Goal: Task Accomplishment & Management: Manage account settings

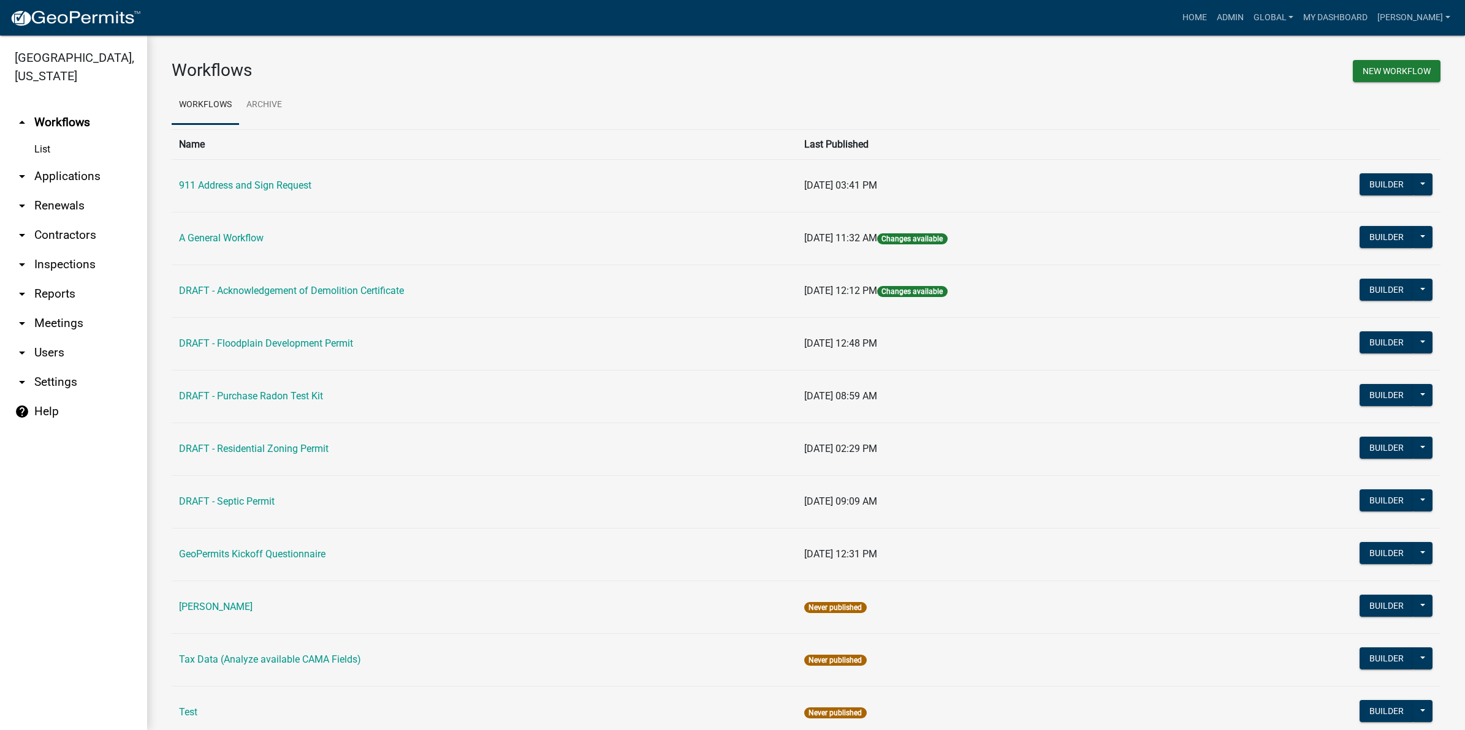
click at [63, 162] on link "arrow_drop_down Applications" at bounding box center [73, 176] width 147 height 29
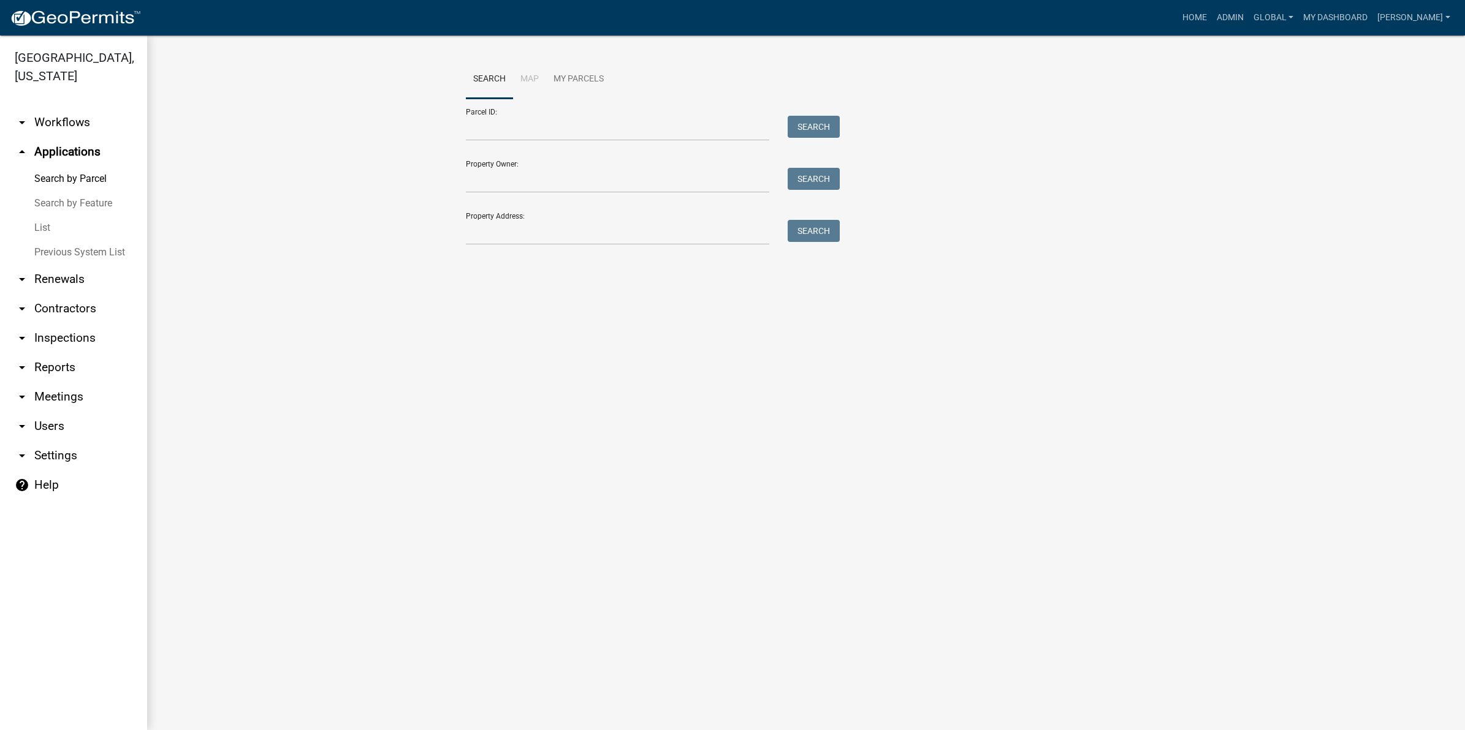
click at [47, 216] on link "List" at bounding box center [73, 228] width 147 height 25
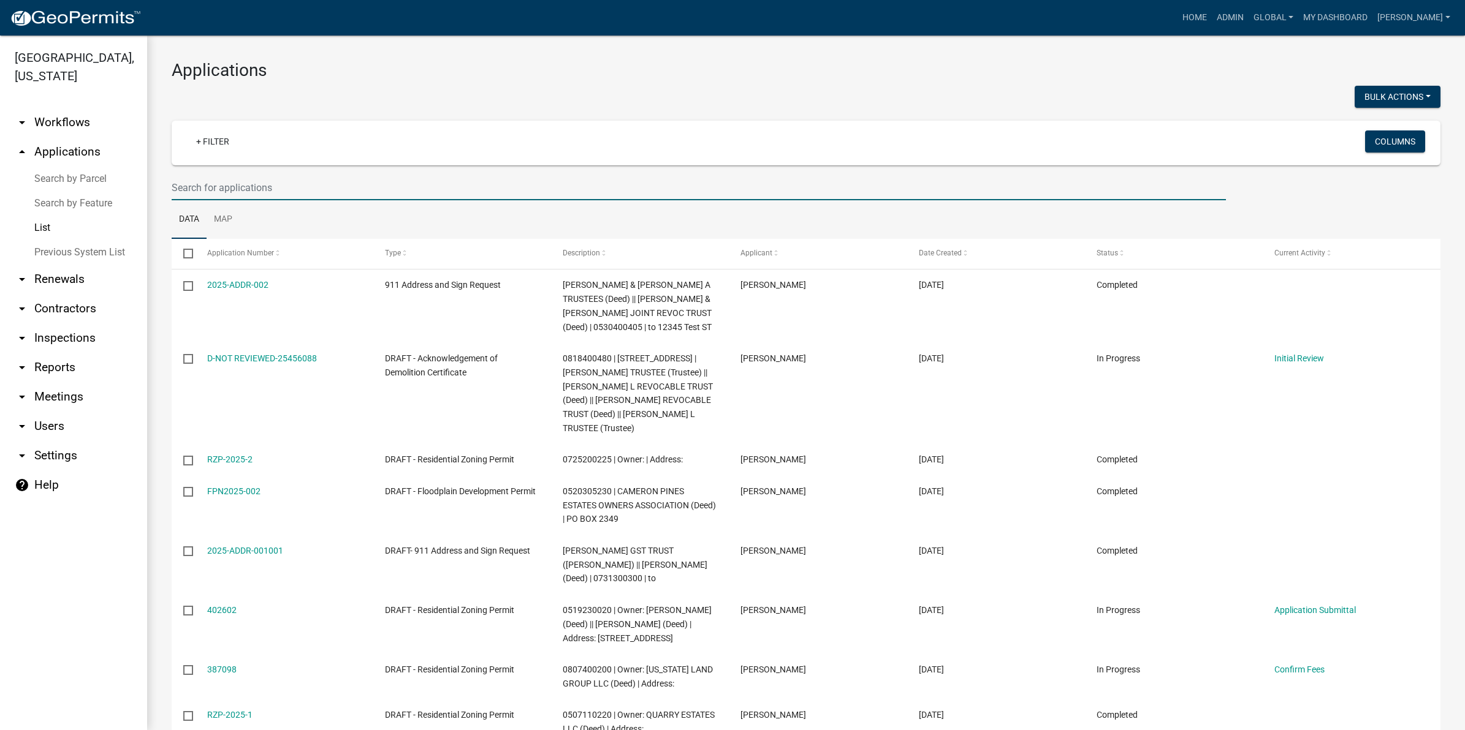
click at [244, 191] on input "text" at bounding box center [699, 187] width 1054 height 25
paste input "BP-2025-1730"
type input "BP-2025-1730"
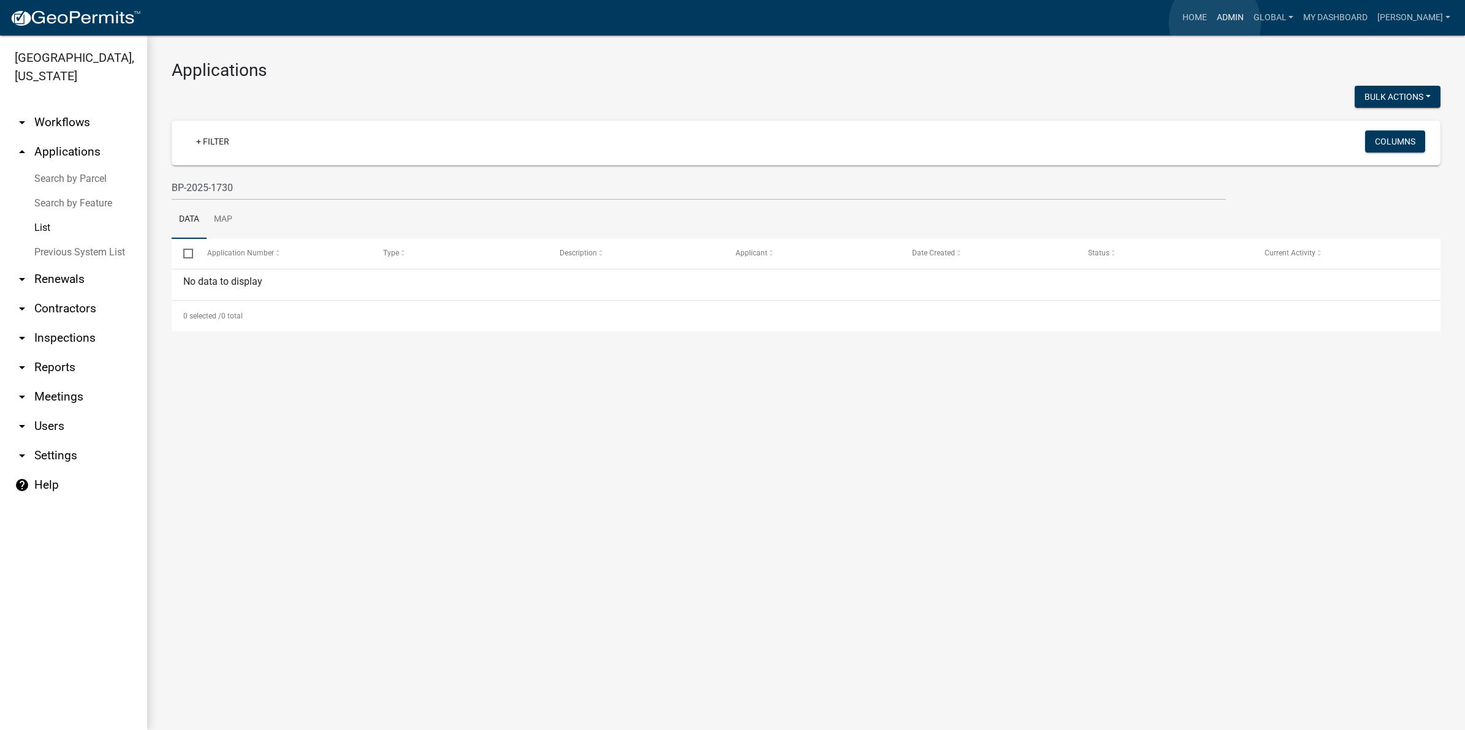
click at [1215, 23] on link "Admin" at bounding box center [1230, 17] width 37 height 23
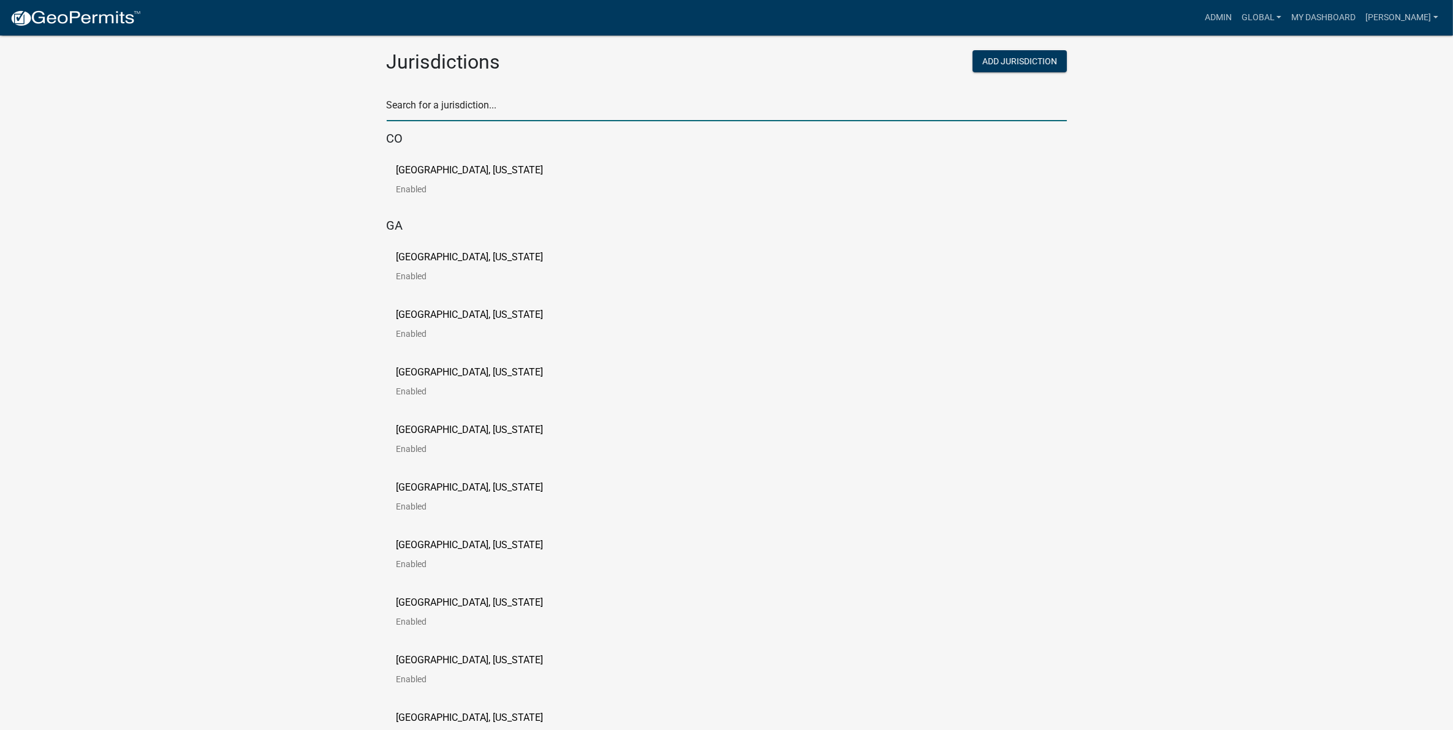
click at [491, 96] on input "text" at bounding box center [727, 108] width 680 height 25
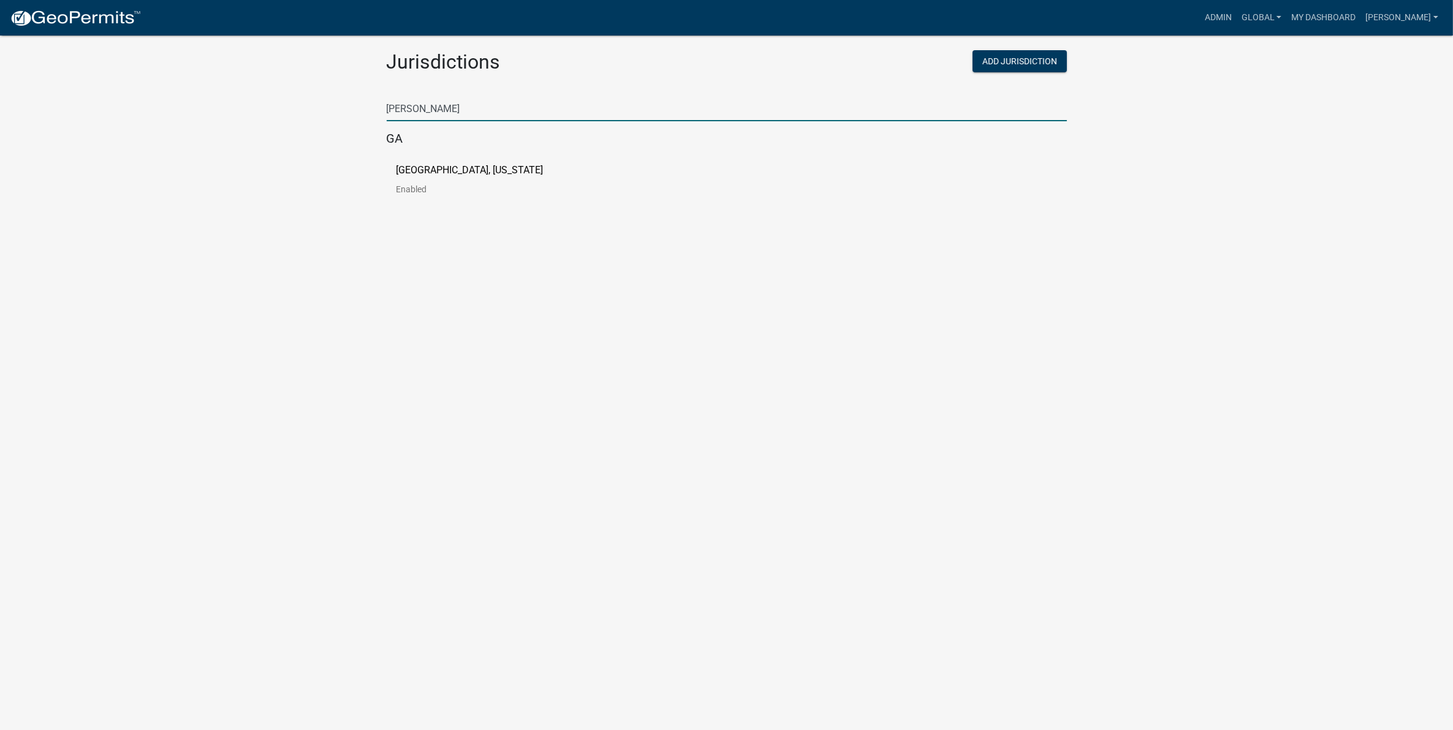
type input "[PERSON_NAME]"
click at [446, 172] on p "[GEOGRAPHIC_DATA], [US_STATE]" at bounding box center [469, 170] width 147 height 10
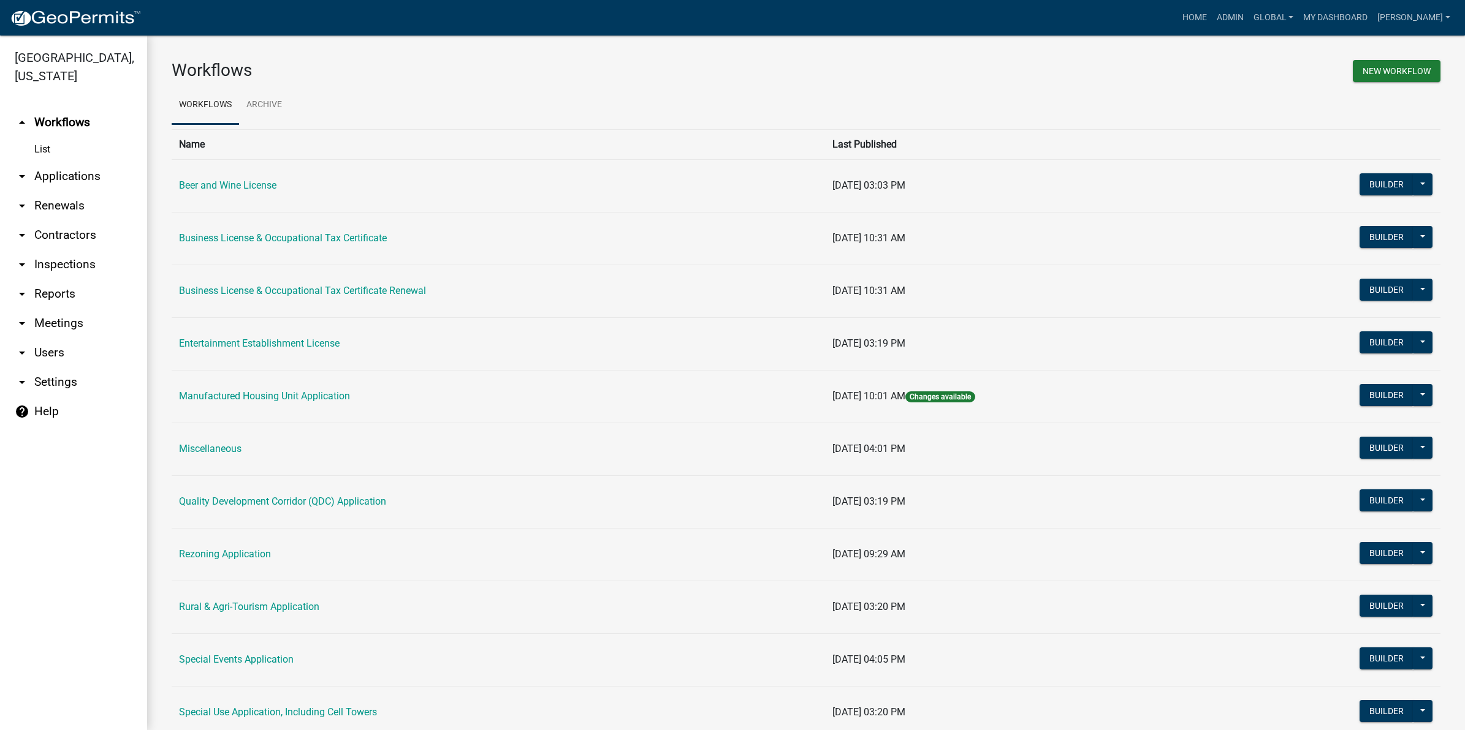
click at [70, 162] on link "arrow_drop_down Applications" at bounding box center [73, 176] width 147 height 29
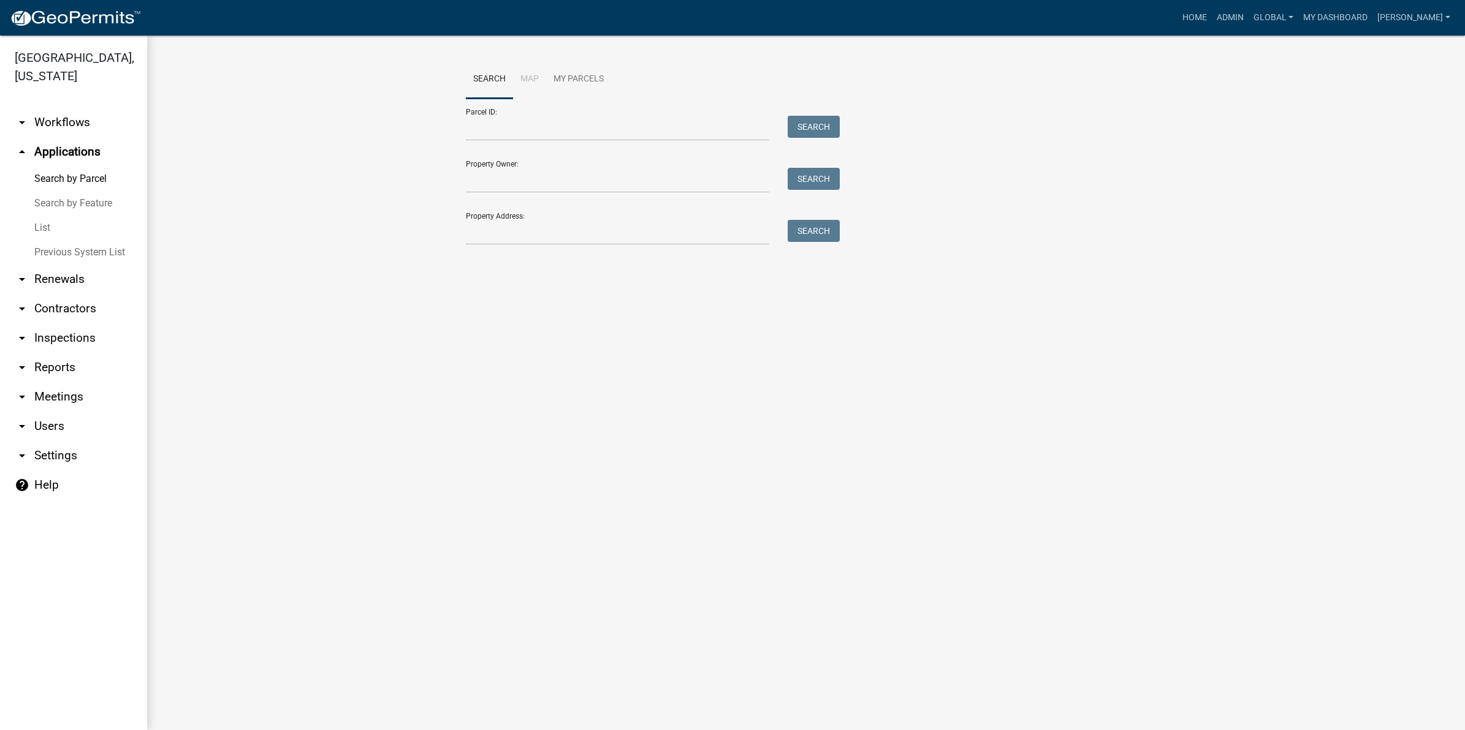
click at [37, 216] on link "List" at bounding box center [73, 228] width 147 height 25
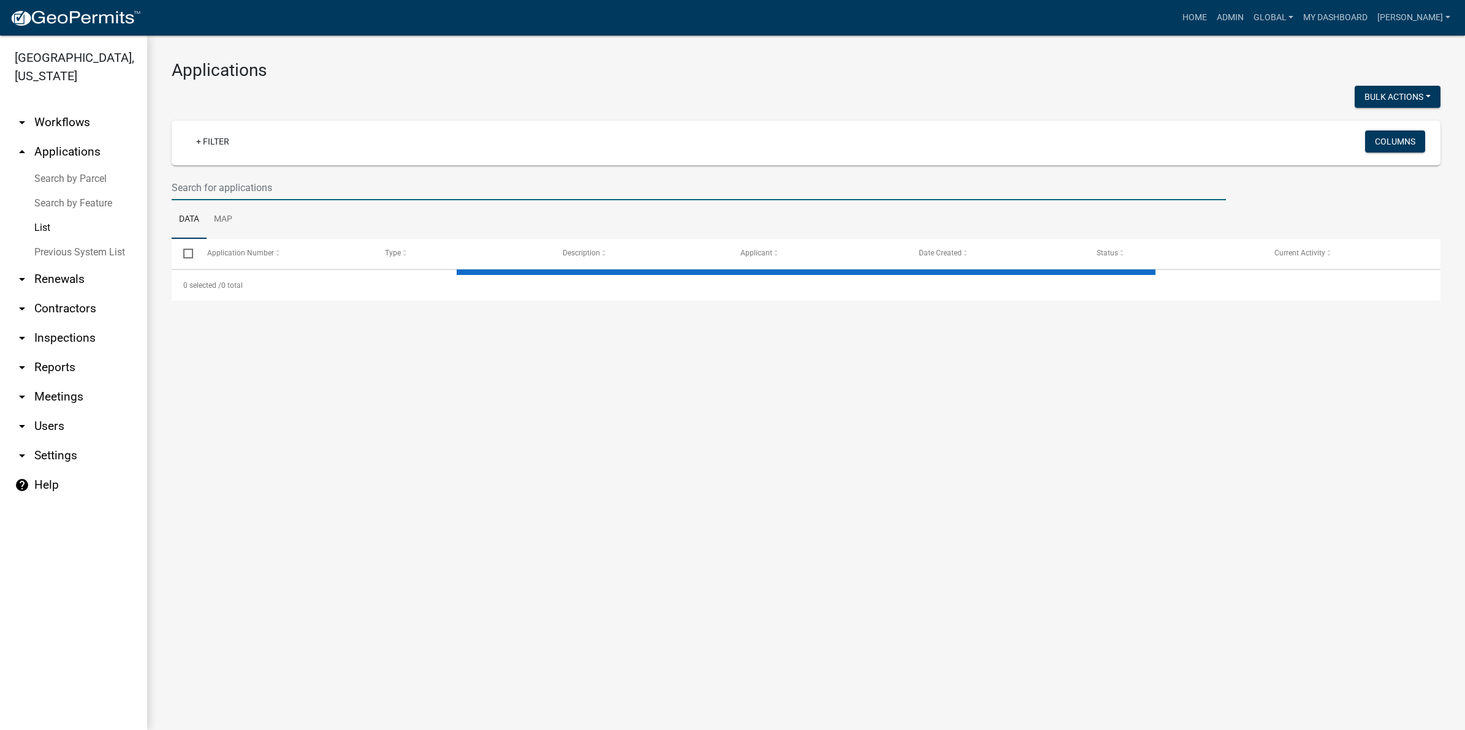
click at [268, 175] on input "text" at bounding box center [699, 187] width 1054 height 25
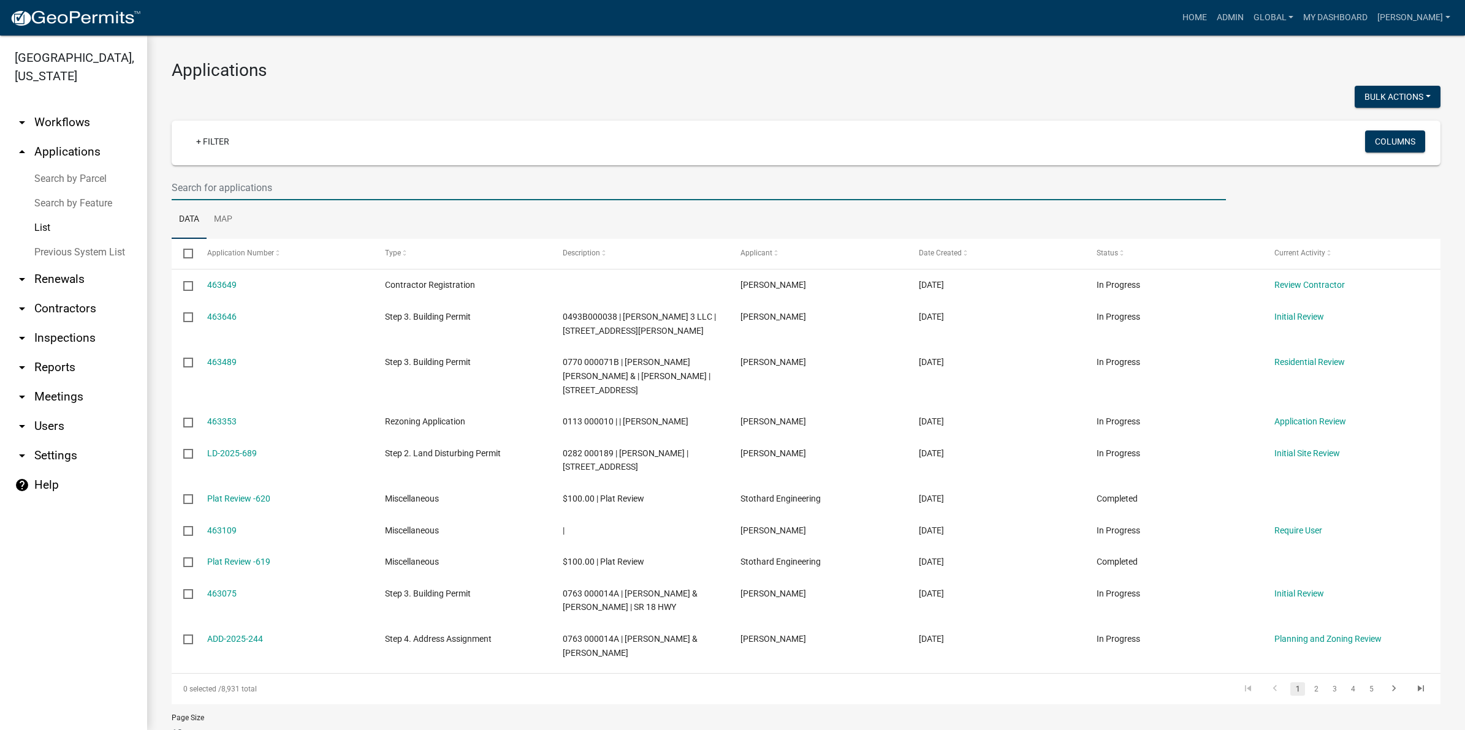
paste input "BP-2025-1730"
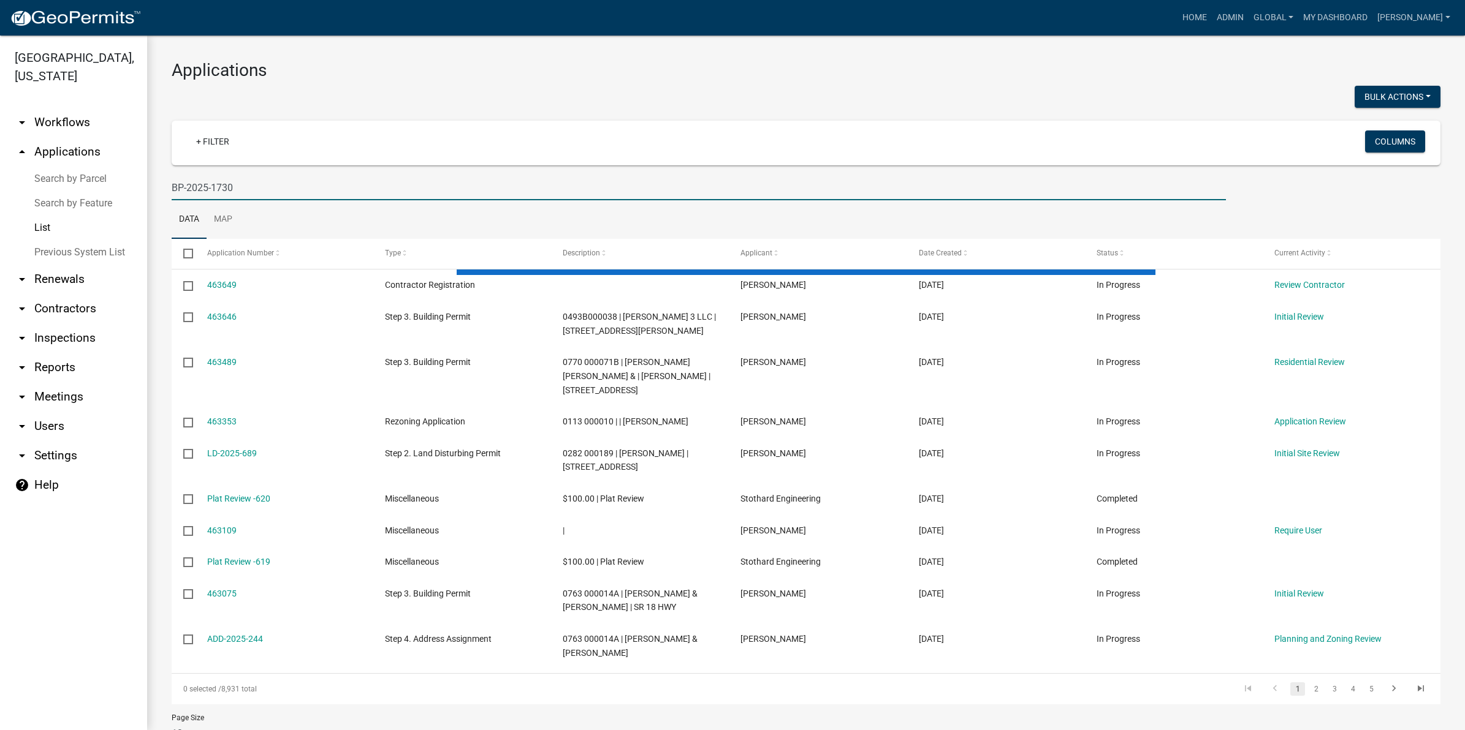
type input "BP-2025-1730"
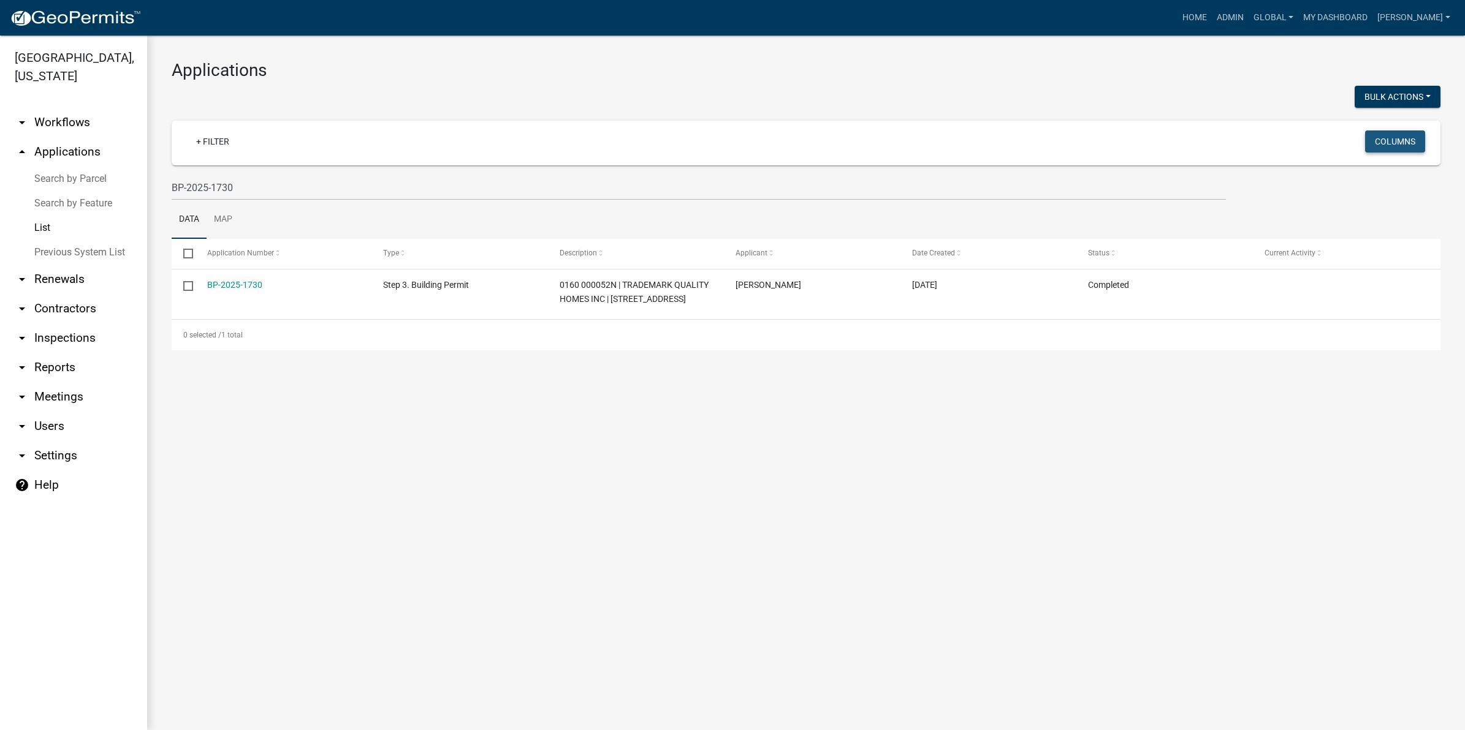
click at [1397, 138] on button "Columns" at bounding box center [1395, 142] width 60 height 22
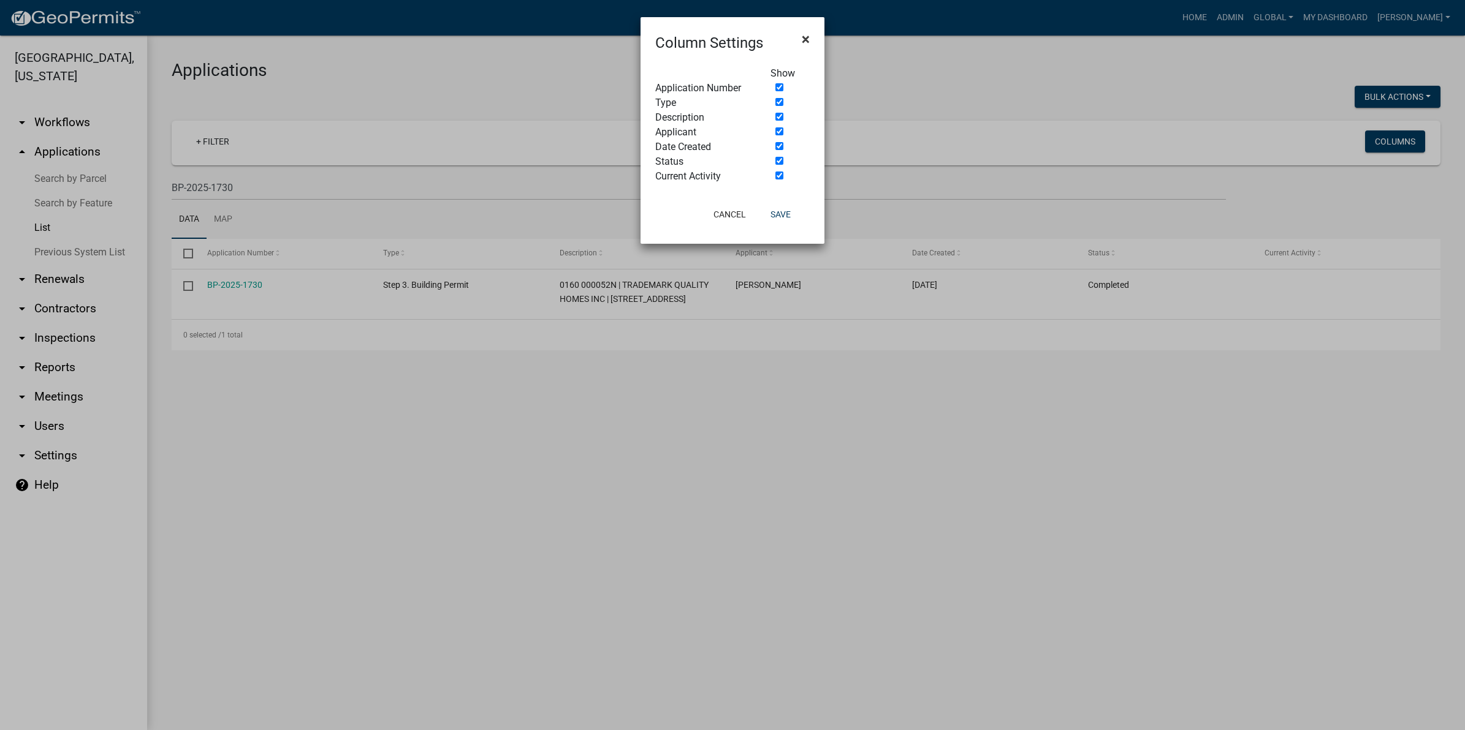
click at [803, 40] on span "×" at bounding box center [806, 39] width 8 height 17
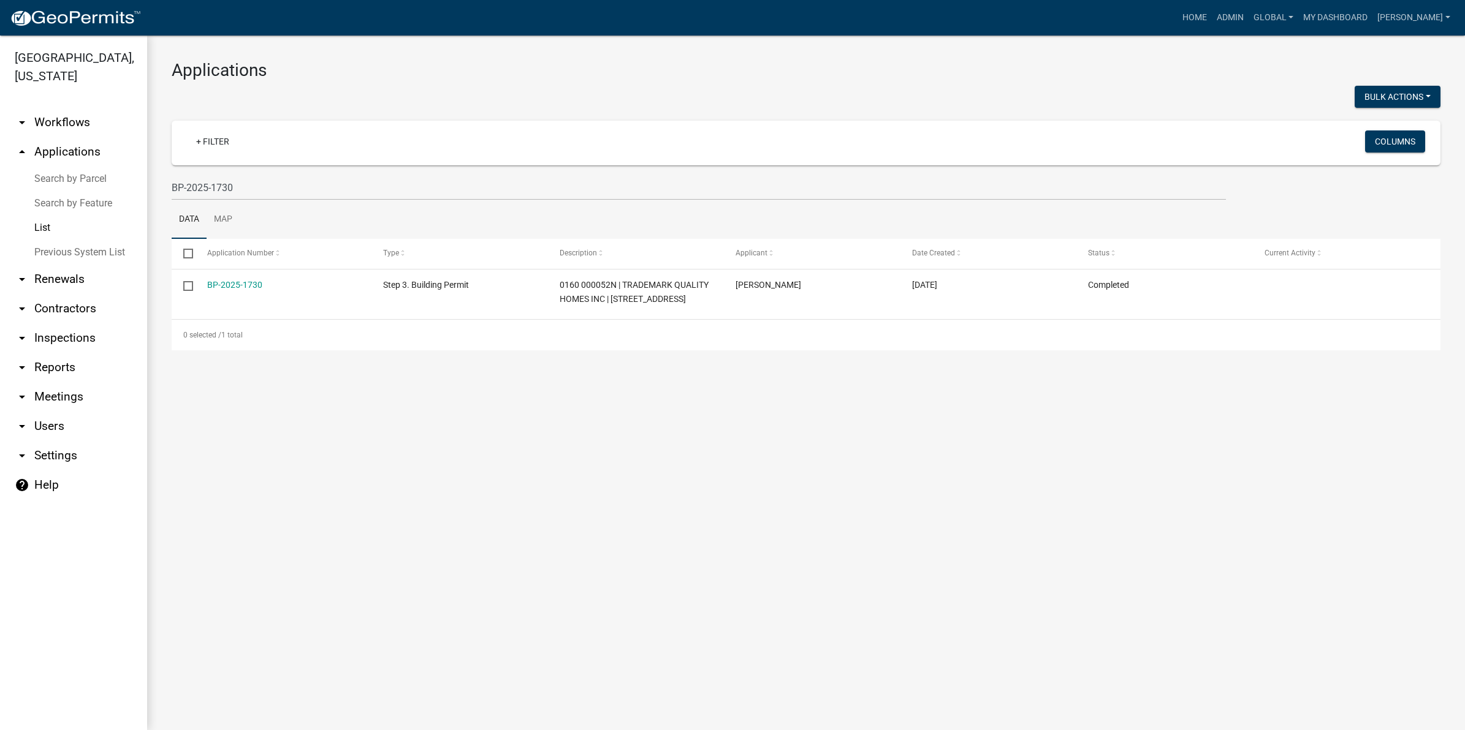
click at [411, 420] on main "Applications Bulk Actions Void + Filter Columns BP-2025-1730 Data Map Select Ap…" at bounding box center [806, 383] width 1318 height 695
click at [39, 353] on link "arrow_drop_down Reports" at bounding box center [73, 367] width 147 height 29
select select "0: null"
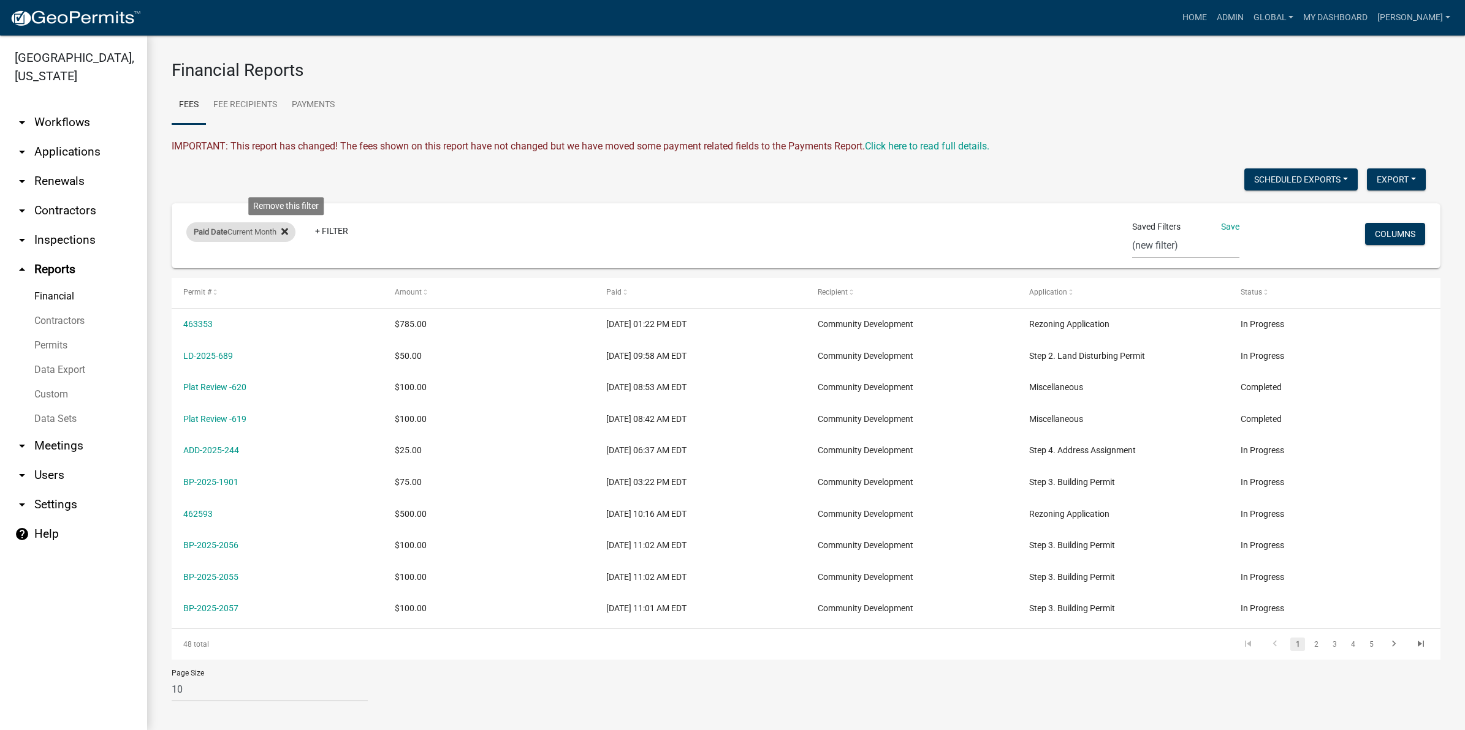
click at [287, 230] on icon at bounding box center [284, 232] width 7 height 7
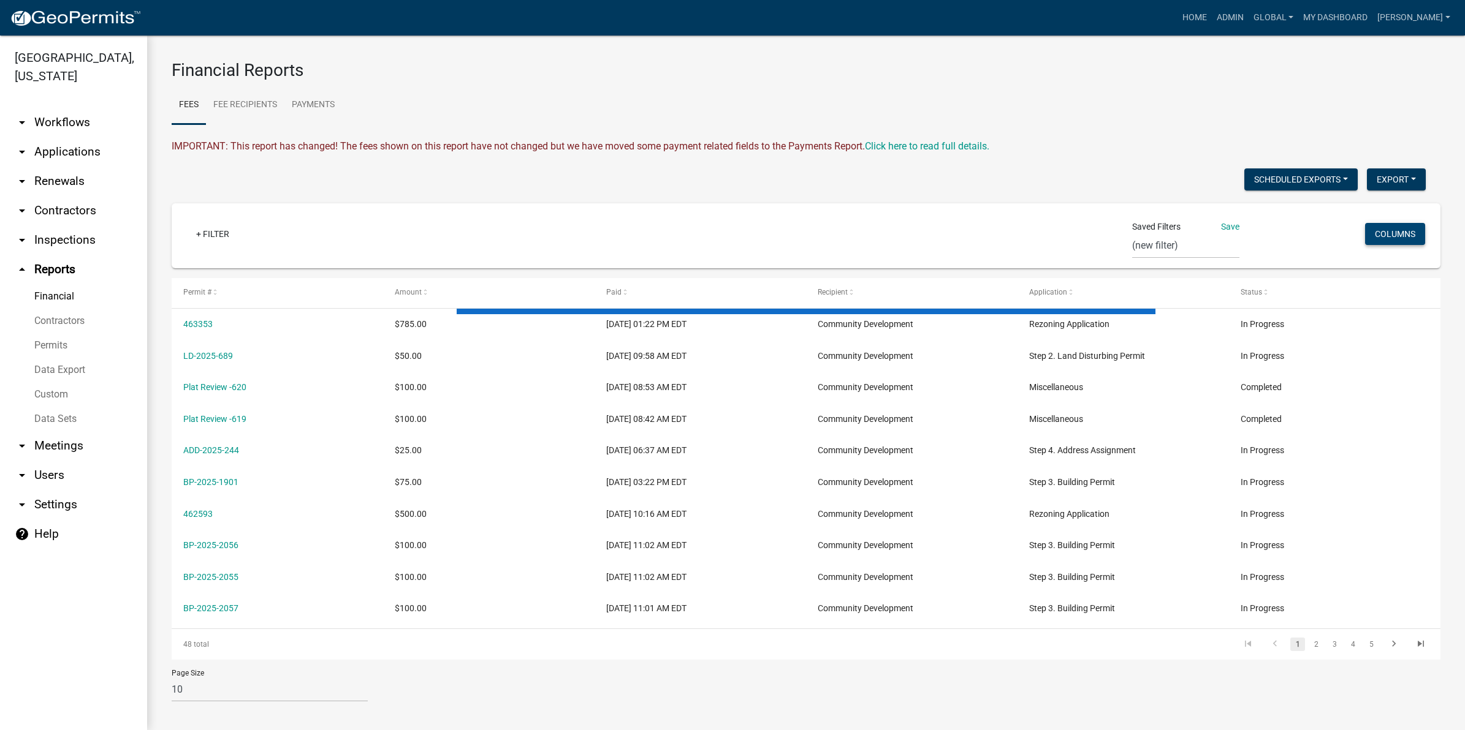
click at [1387, 237] on button "Columns" at bounding box center [1395, 234] width 60 height 22
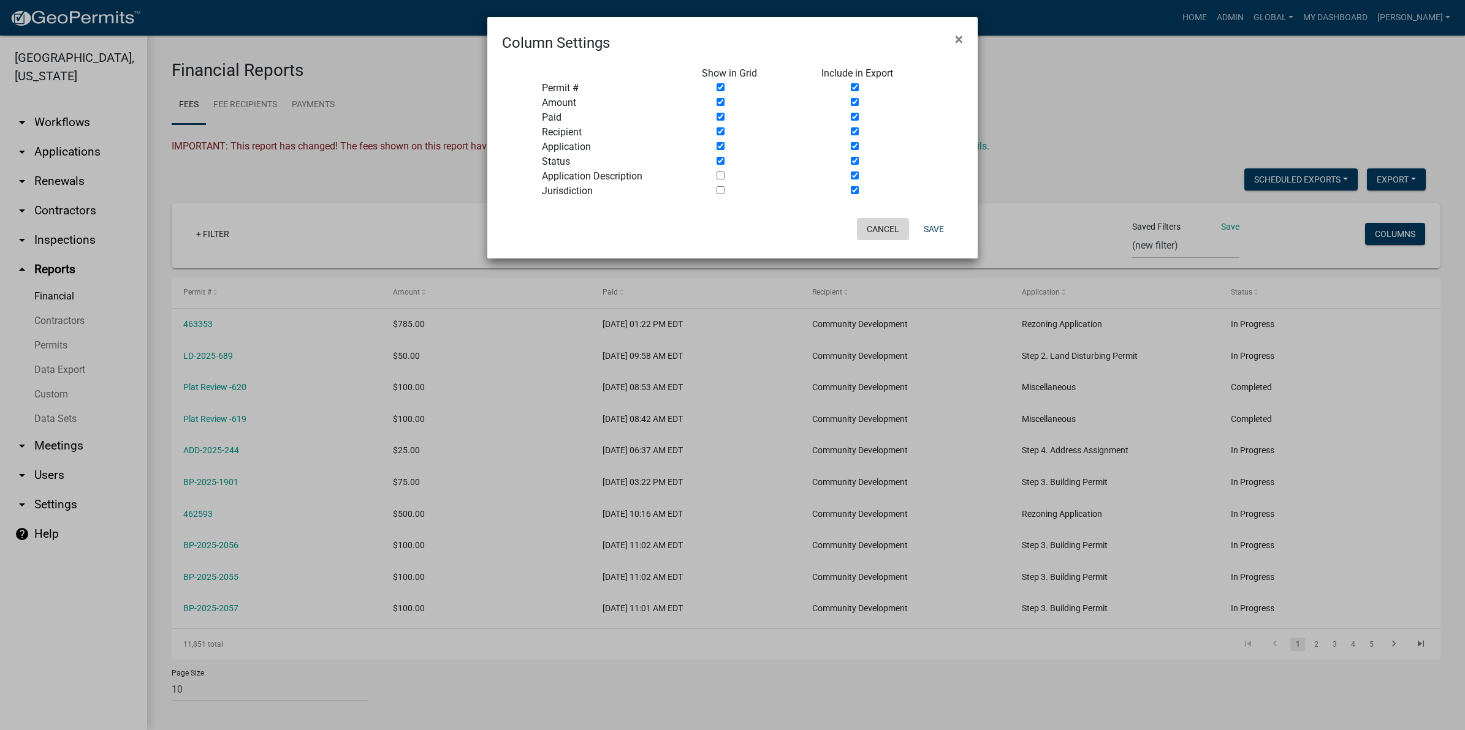
click at [878, 228] on button "Cancel" at bounding box center [883, 229] width 52 height 22
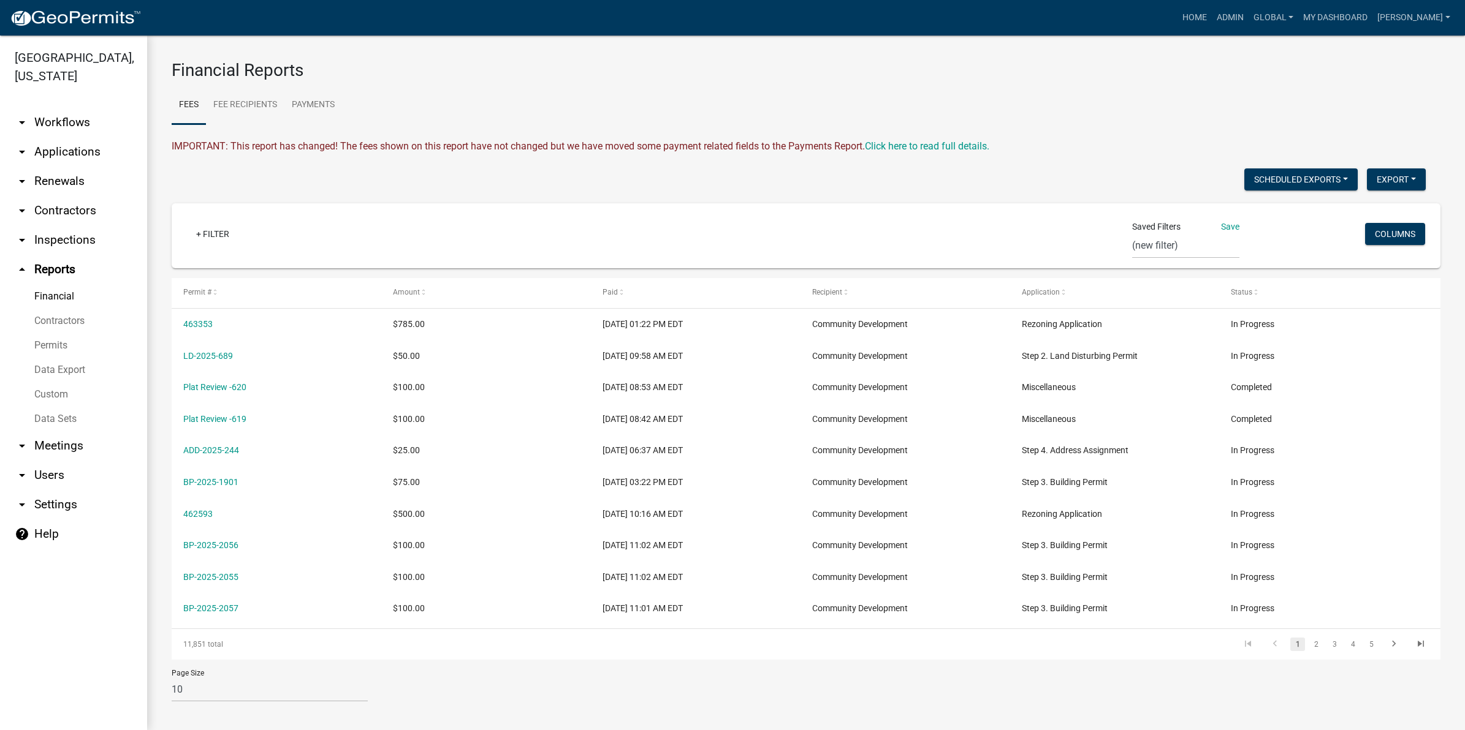
click at [60, 382] on link "Custom" at bounding box center [73, 394] width 147 height 25
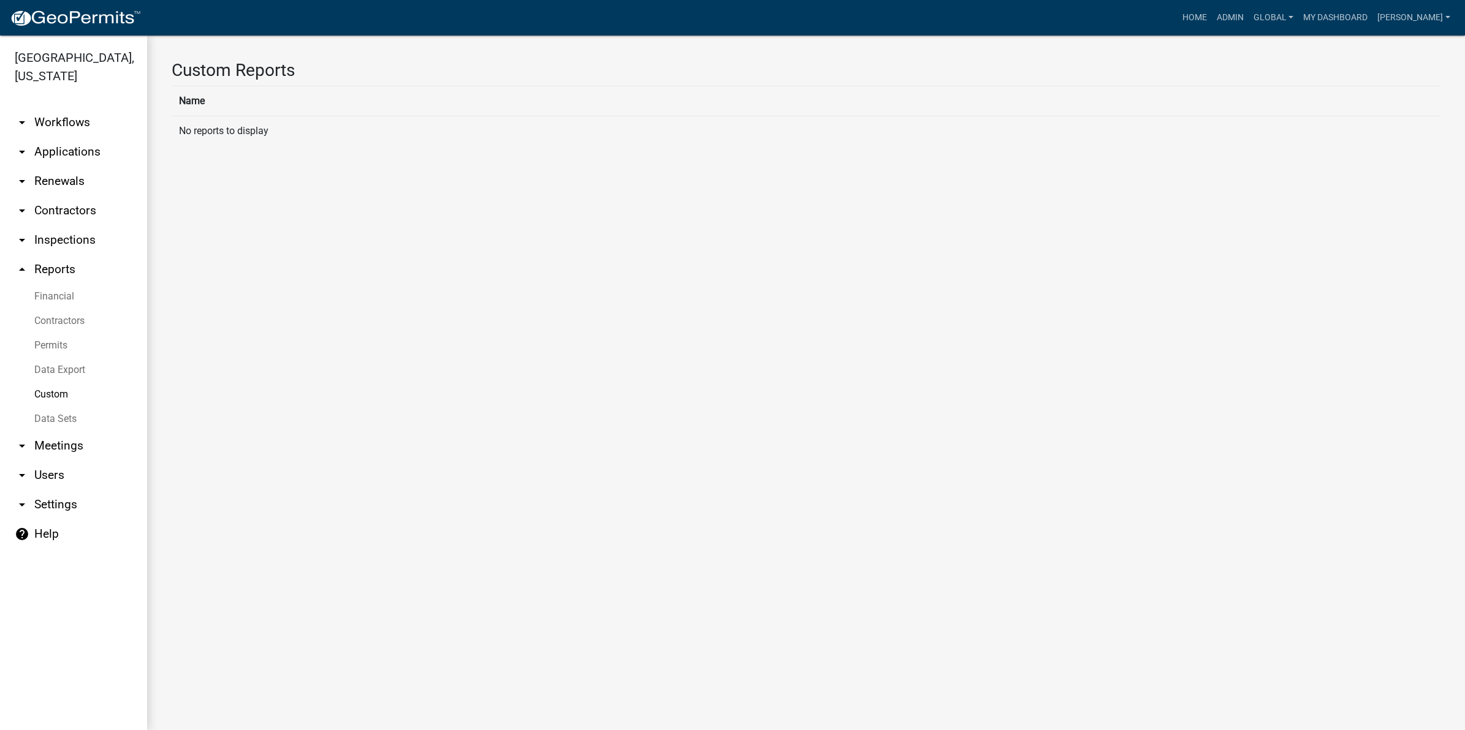
click at [63, 407] on link "Data Sets" at bounding box center [73, 419] width 147 height 25
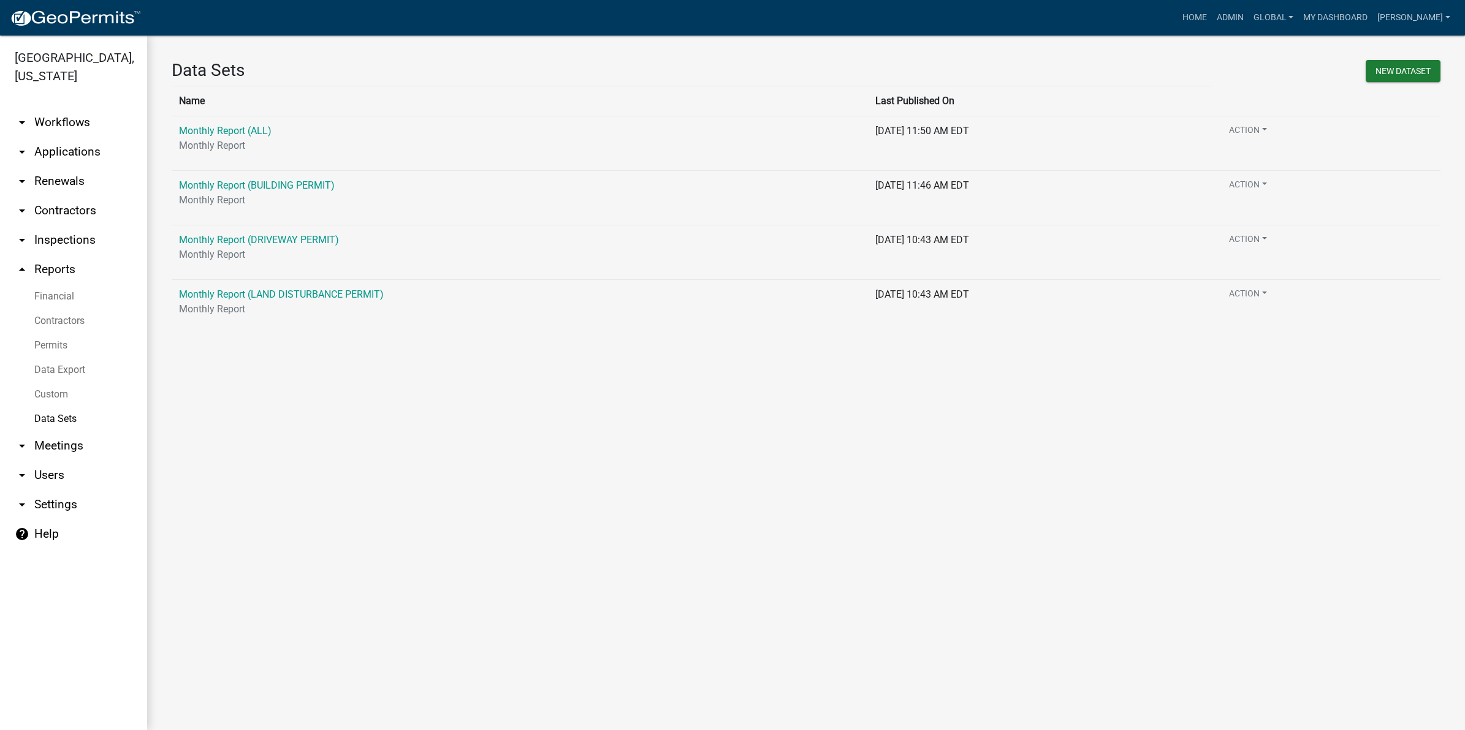
click at [49, 382] on link "Custom" at bounding box center [73, 394] width 147 height 25
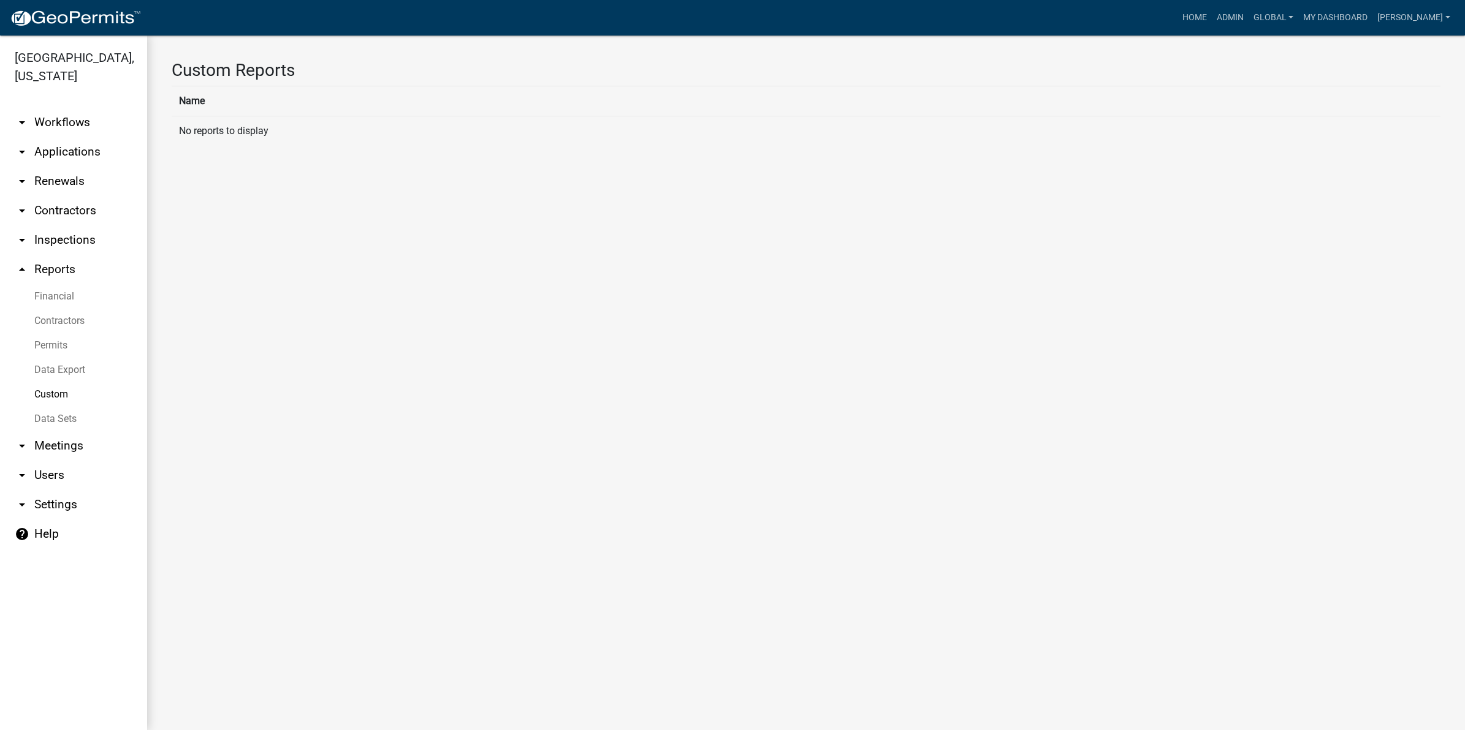
click at [55, 358] on link "Data Export" at bounding box center [73, 370] width 147 height 25
click at [244, 142] on select "Beer and Wine License Business License & Occupational Tax Certificate Business …" at bounding box center [806, 154] width 1269 height 25
select select "6: Object"
click at [172, 142] on select "Beer and Wine License Business License & Occupational Tax Certificate Business …" at bounding box center [806, 154] width 1269 height 25
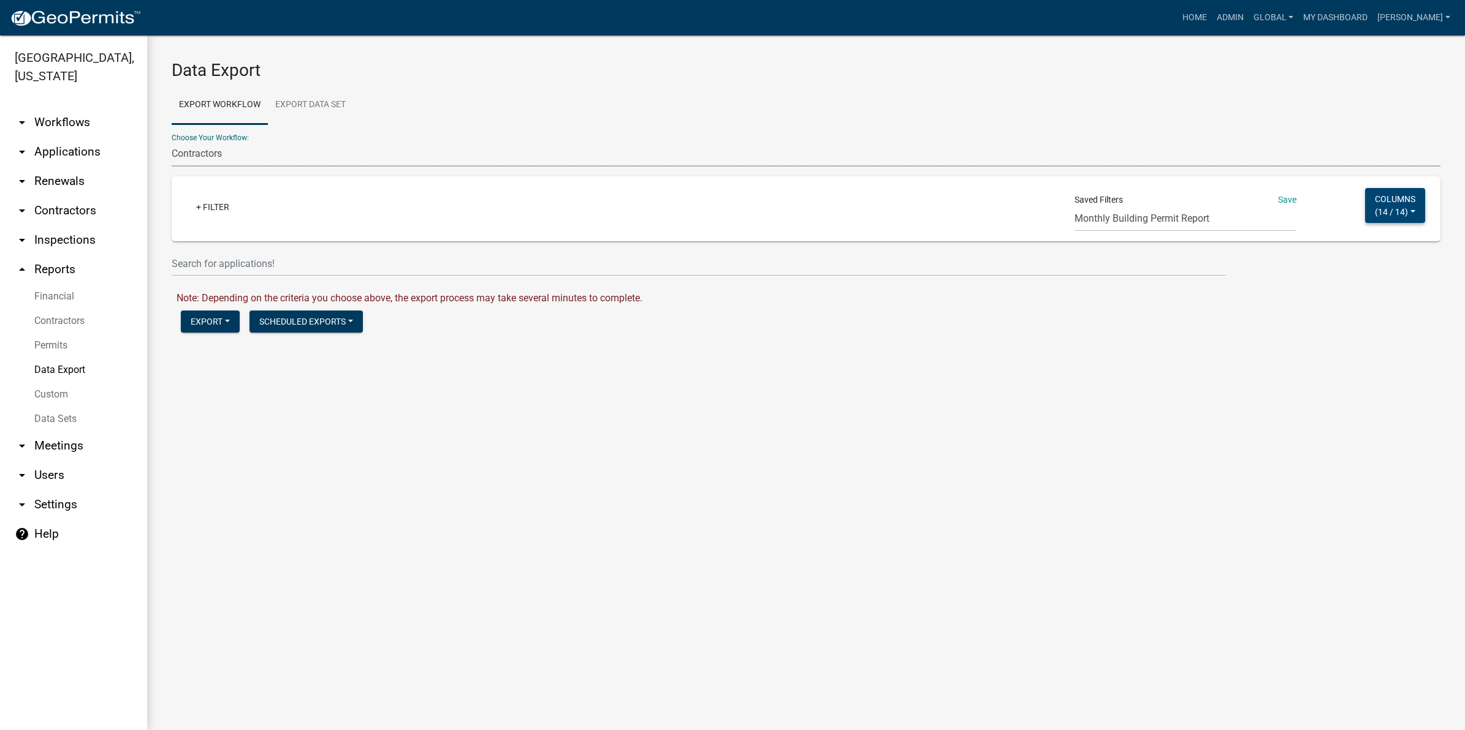
click at [1379, 209] on span "14 / 14" at bounding box center [1391, 212] width 27 height 10
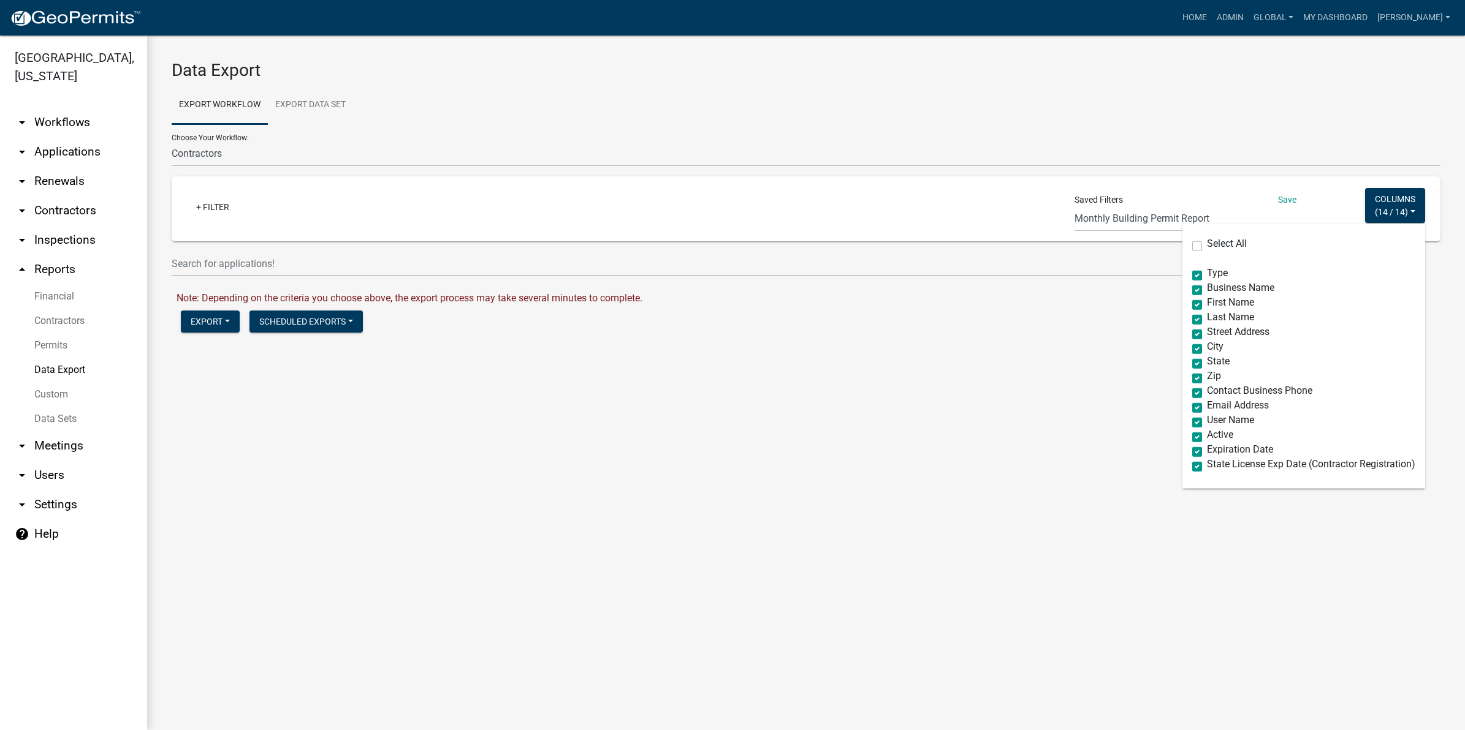
click at [982, 136] on div "Choose Your Workflow: Beer and Wine License Business License & Occupational Tax…" at bounding box center [806, 145] width 1269 height 42
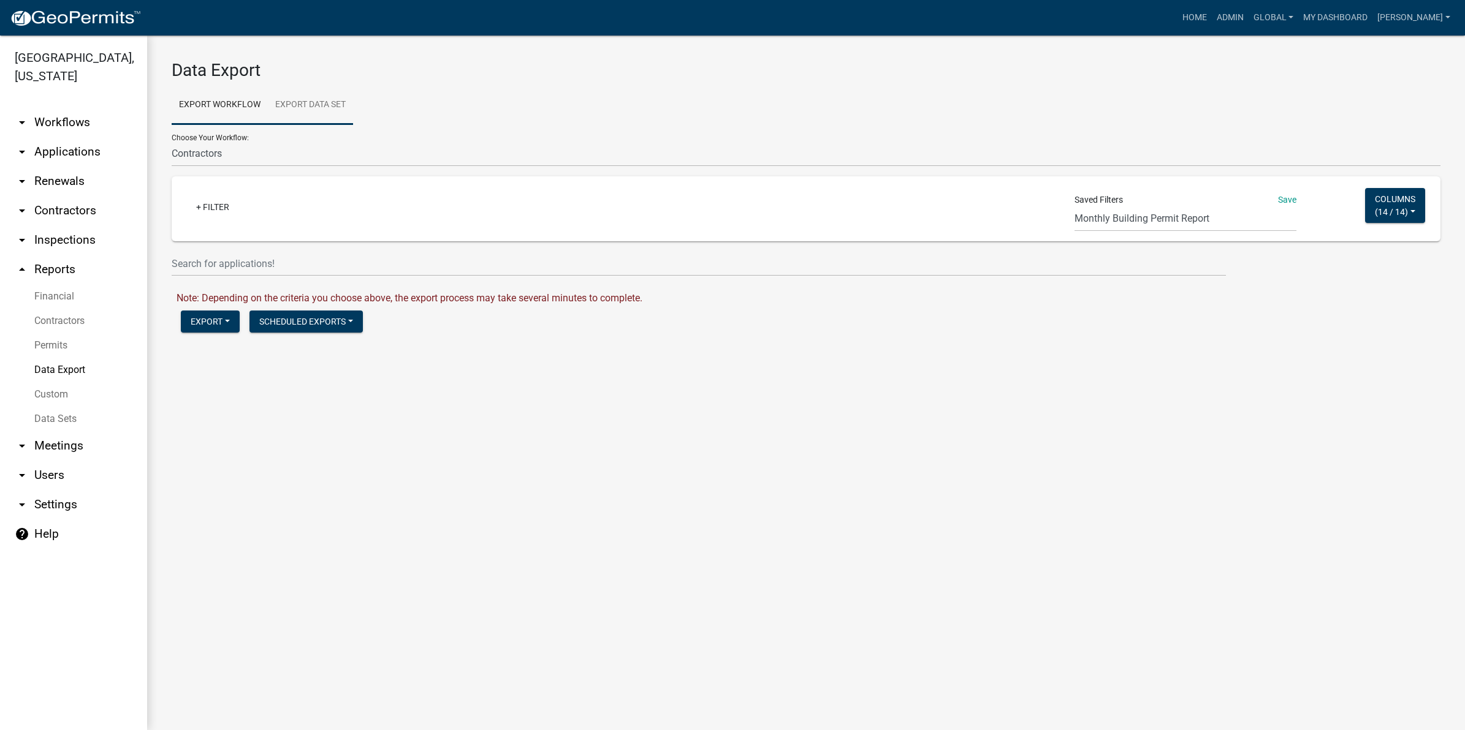
click at [303, 108] on link "Export Data Set" at bounding box center [310, 105] width 85 height 39
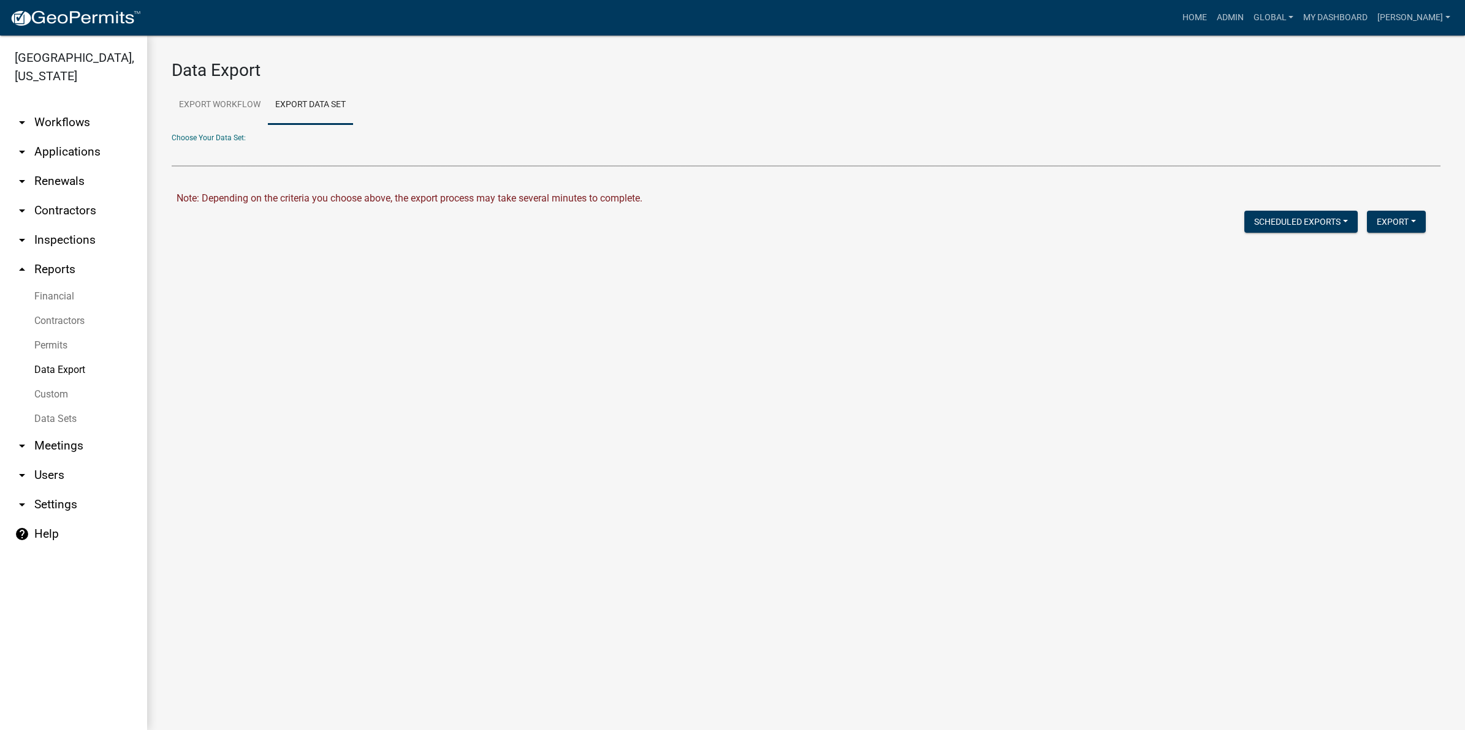
click at [246, 154] on select "Monthly Report (ALL) Monthly Report (BUILDING PERMIT) Monthly Report (DRIVEWAY …" at bounding box center [806, 154] width 1269 height 25
select select "4: 7c9eeeaf-ebc8-4658-a9d7-d84947a5d93b"
click at [172, 142] on select "Monthly Report (ALL) Monthly Report (BUILDING PERMIT) Monthly Report (DRIVEWAY …" at bounding box center [806, 154] width 1269 height 25
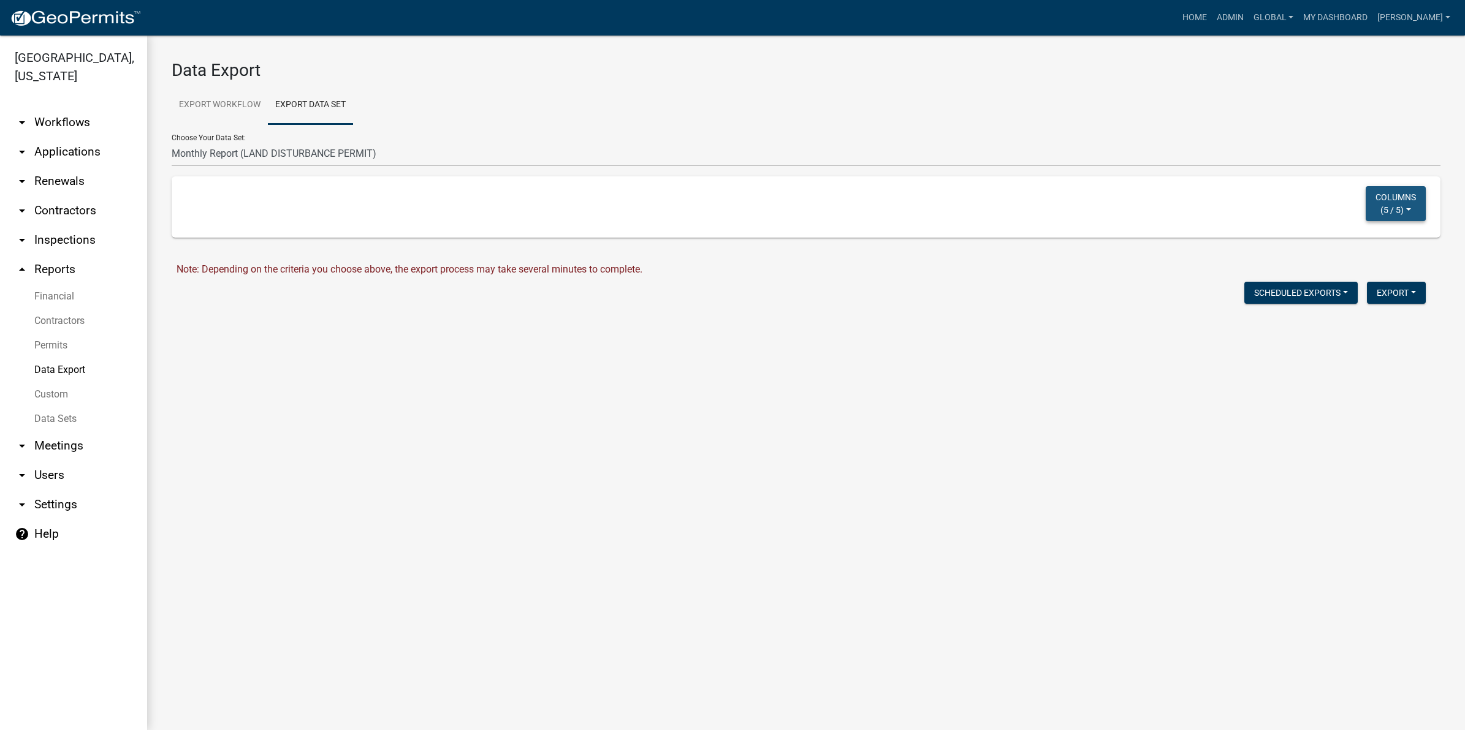
click at [1405, 210] on button "Columns ( 5 / 5 )" at bounding box center [1395, 203] width 60 height 35
click at [1187, 109] on ul "Export Workflow Export Data Set" at bounding box center [806, 105] width 1269 height 39
click at [64, 407] on link "Data Sets" at bounding box center [73, 419] width 147 height 25
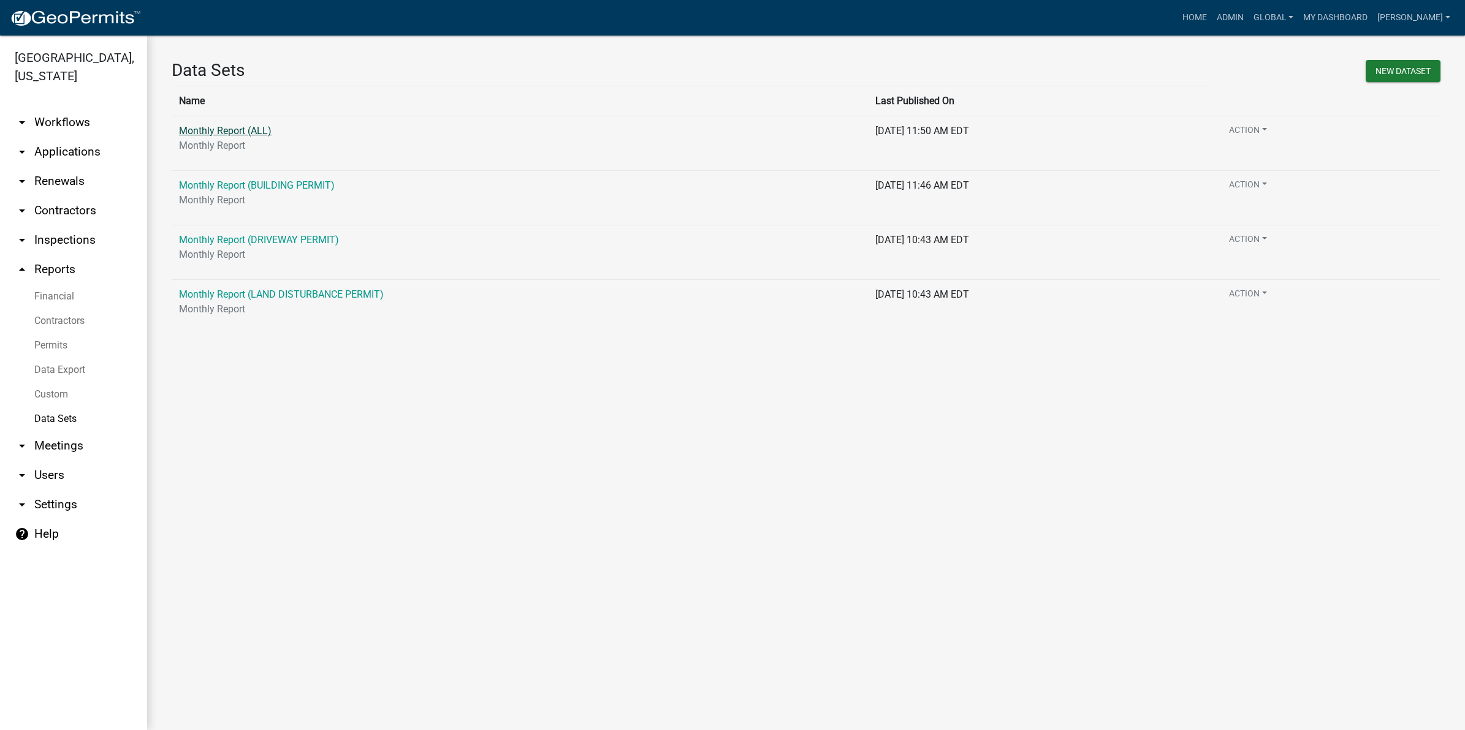
click at [251, 135] on link "Monthly Report (ALL)" at bounding box center [225, 131] width 93 height 12
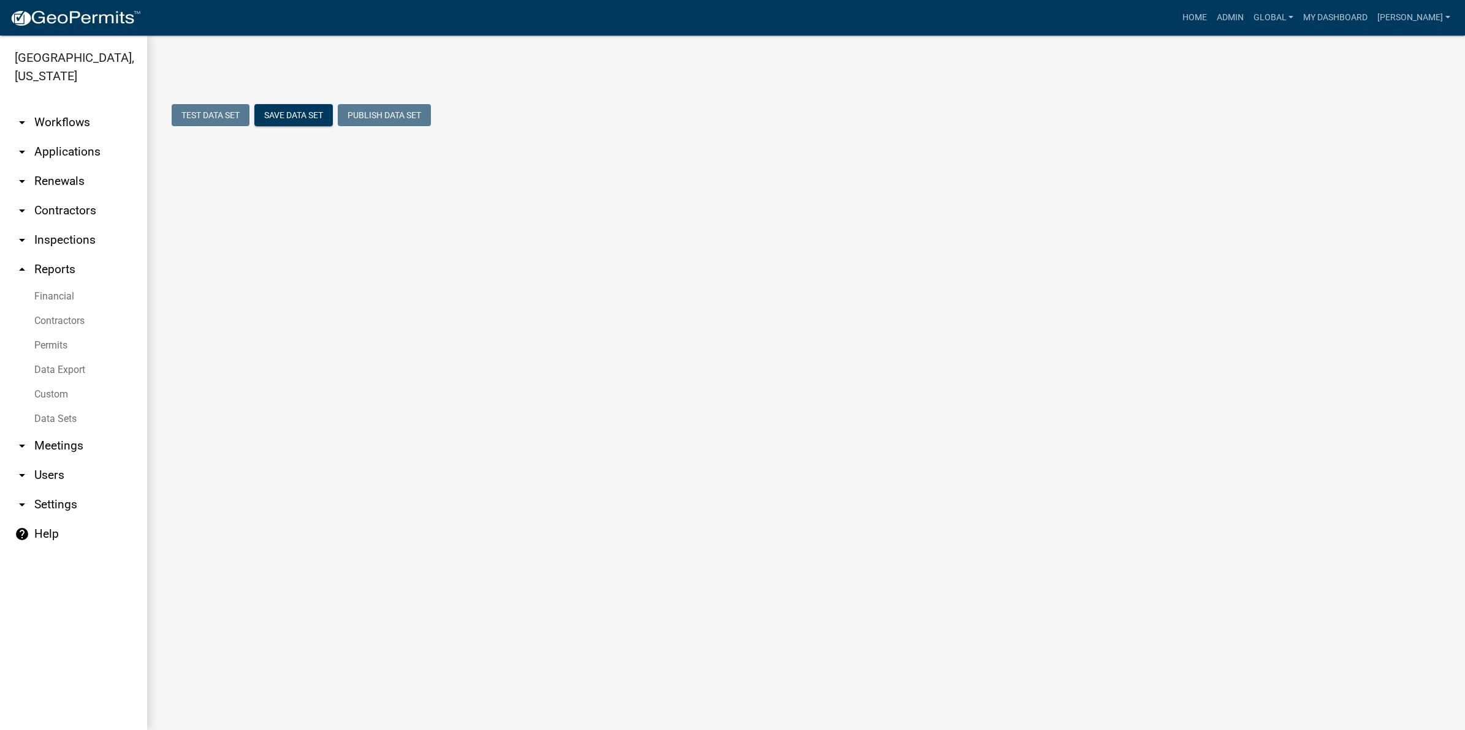
select select "PERMIT NO."
select select "4fba8ce8-0e85-47ae-8fc2-cb58550a7fc4"
select select "9ef6d0b9-4a67-49a3-82d9-ce92309e262e"
select select "9f817fef-3fef-473b-b007-20eaf456425c"
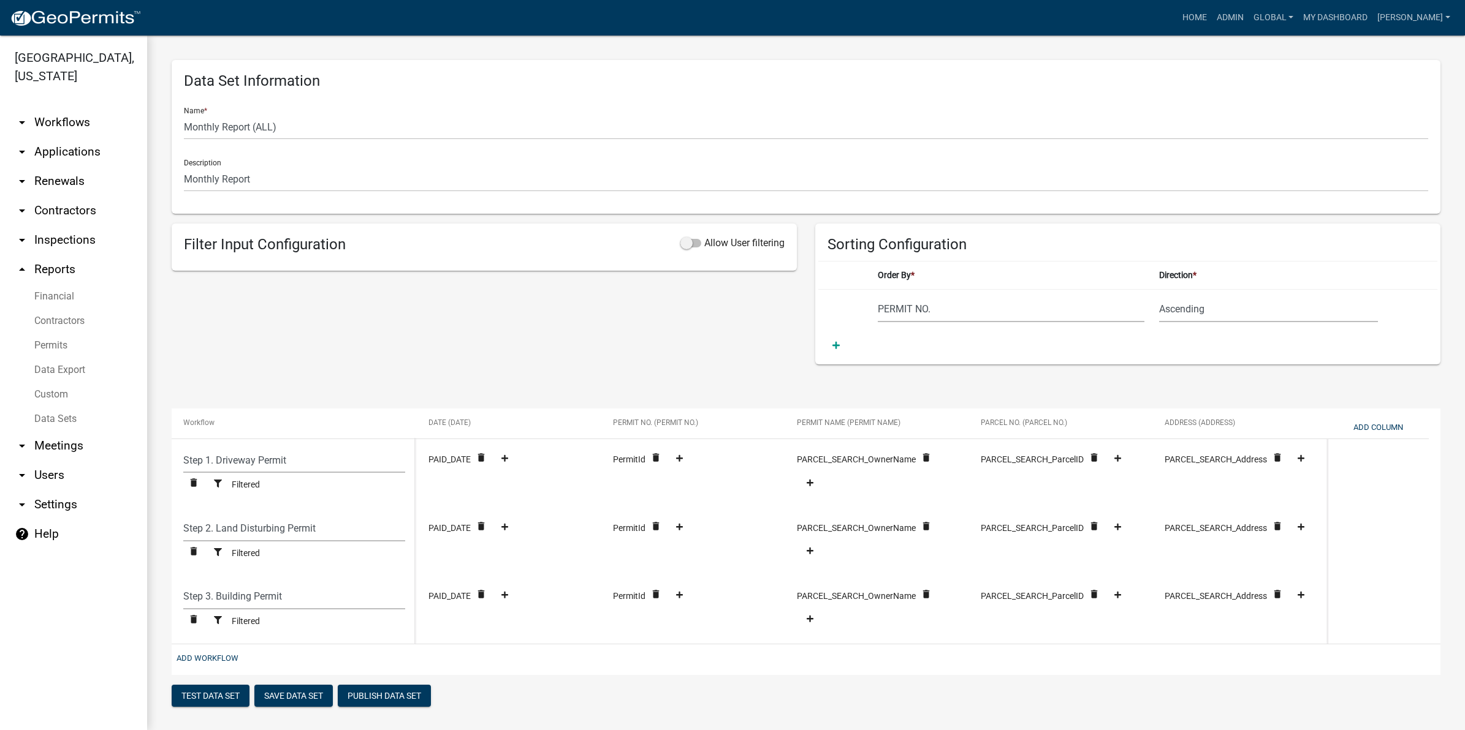
click at [48, 333] on link "Permits" at bounding box center [73, 345] width 147 height 25
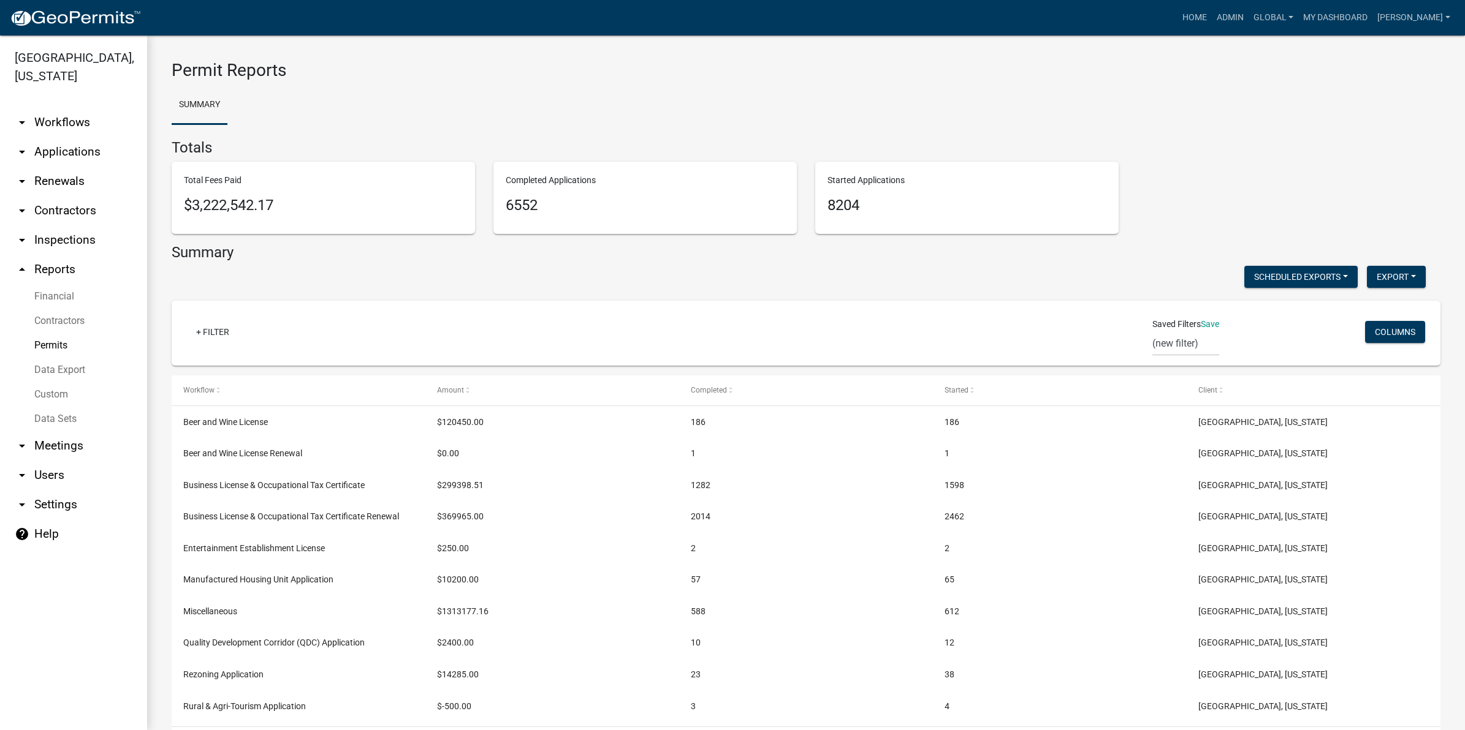
click at [53, 490] on link "arrow_drop_down Settings" at bounding box center [73, 504] width 147 height 29
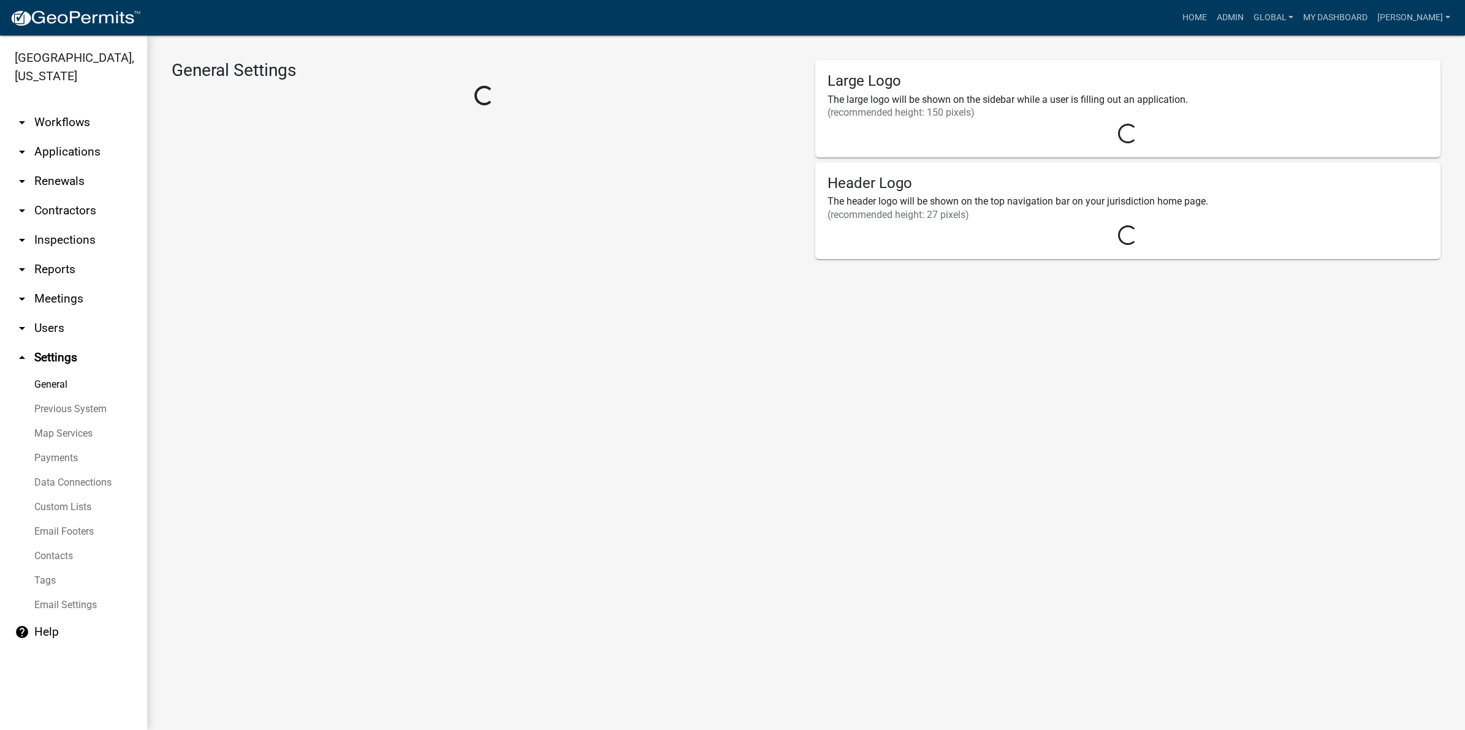
select select "GA"
select select "Eastern Standard Time"
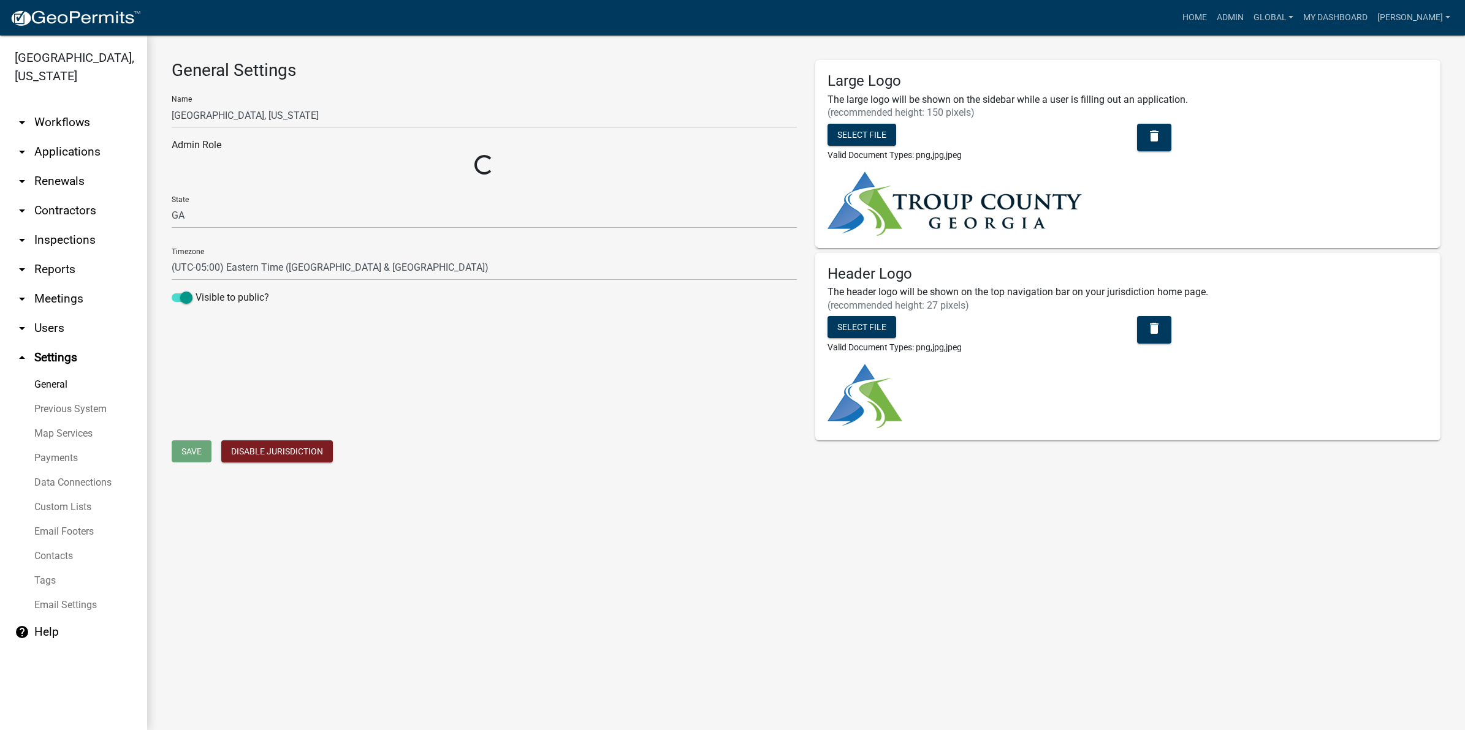
select select "f3ba5a91-7966-4b64-ba08-5dcd87fd854a"
click at [53, 495] on link "Custom Lists" at bounding box center [73, 507] width 147 height 25
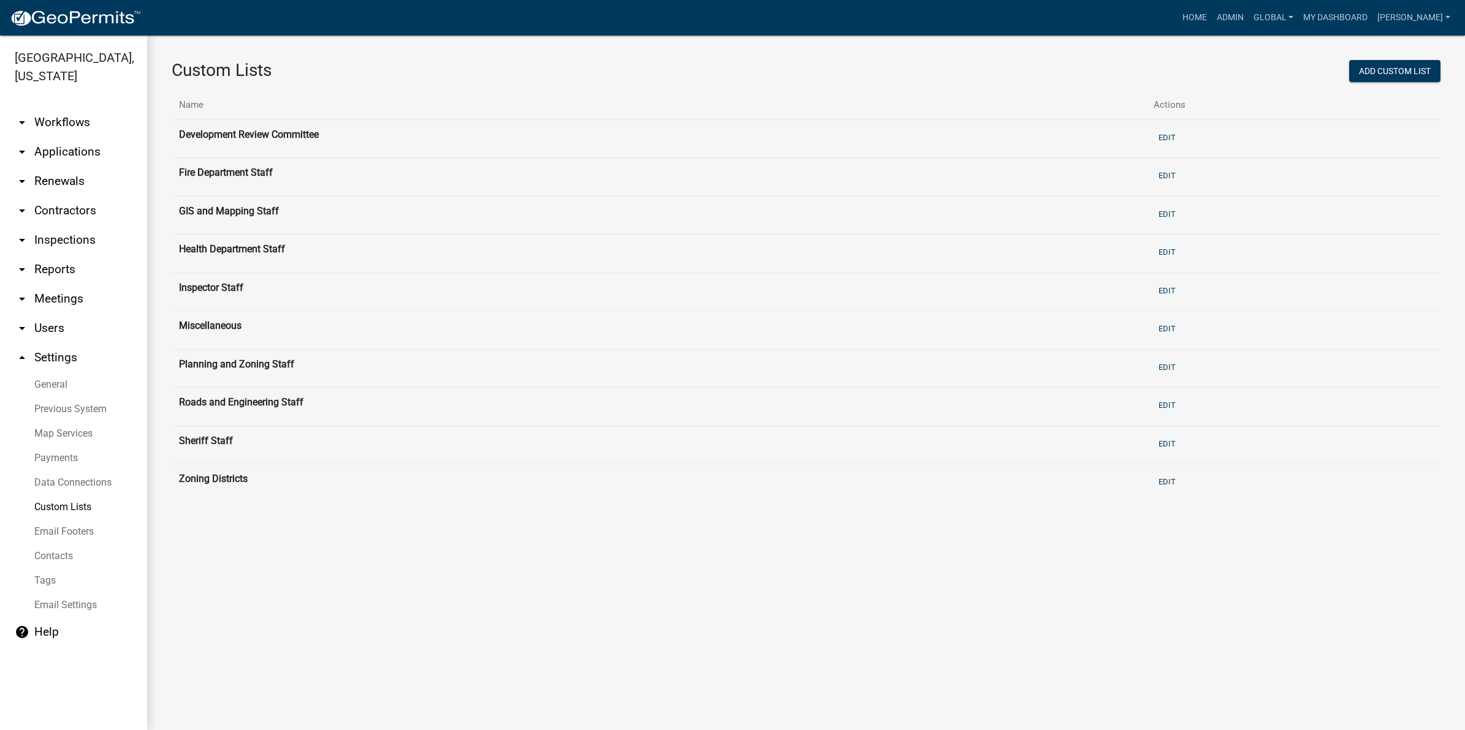
click at [49, 373] on link "General" at bounding box center [73, 385] width 147 height 25
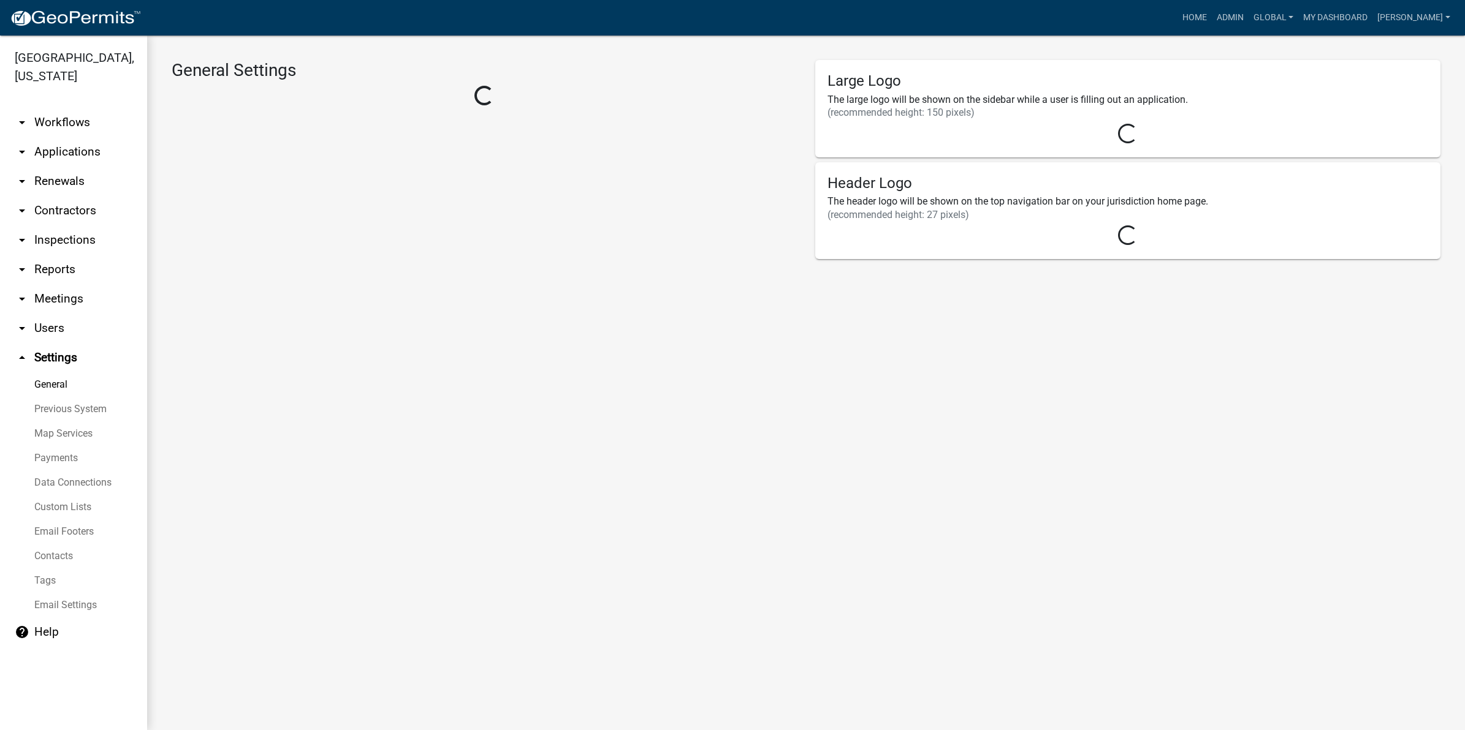
select select "GA"
select select "Eastern Standard Time"
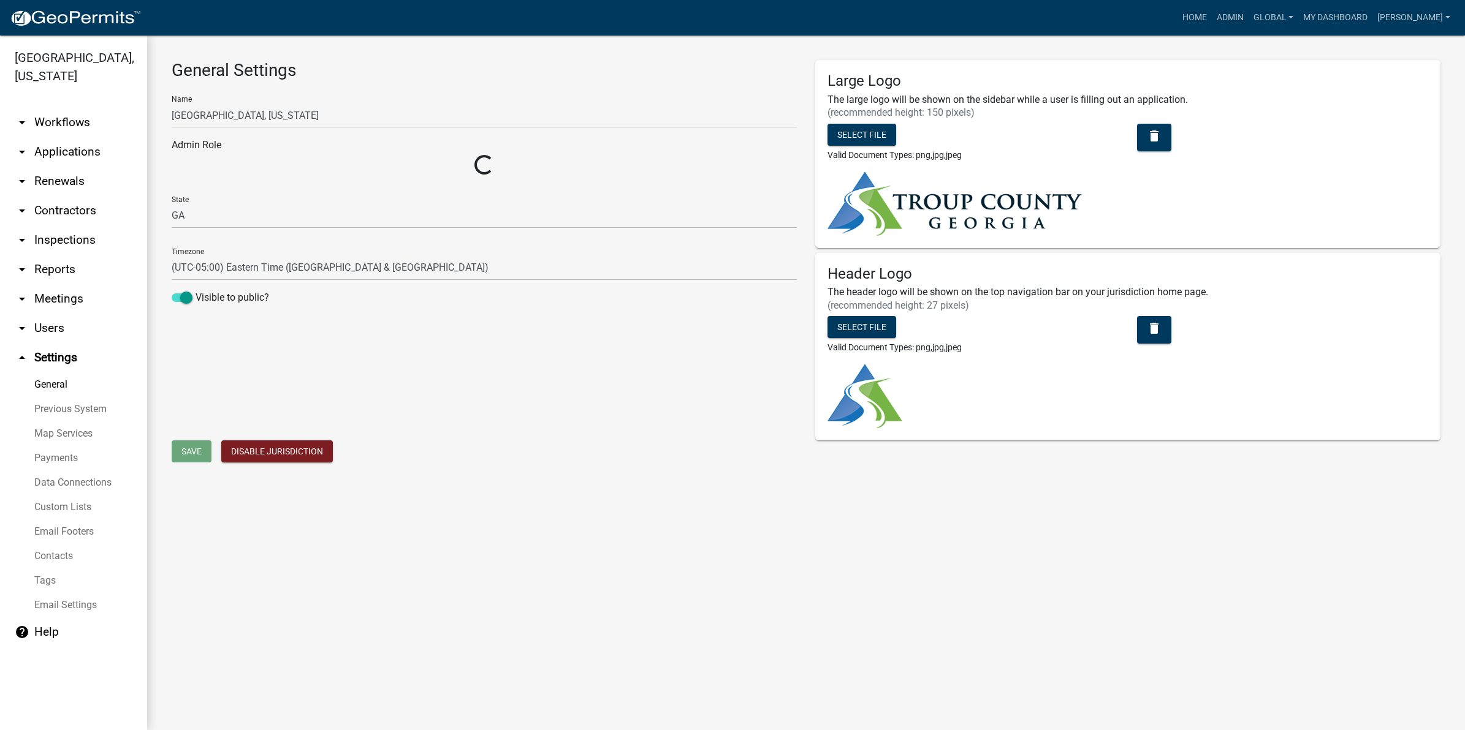
select select "f3ba5a91-7966-4b64-ba08-5dcd87fd854a"
click at [50, 618] on link "help Help" at bounding box center [73, 632] width 147 height 29
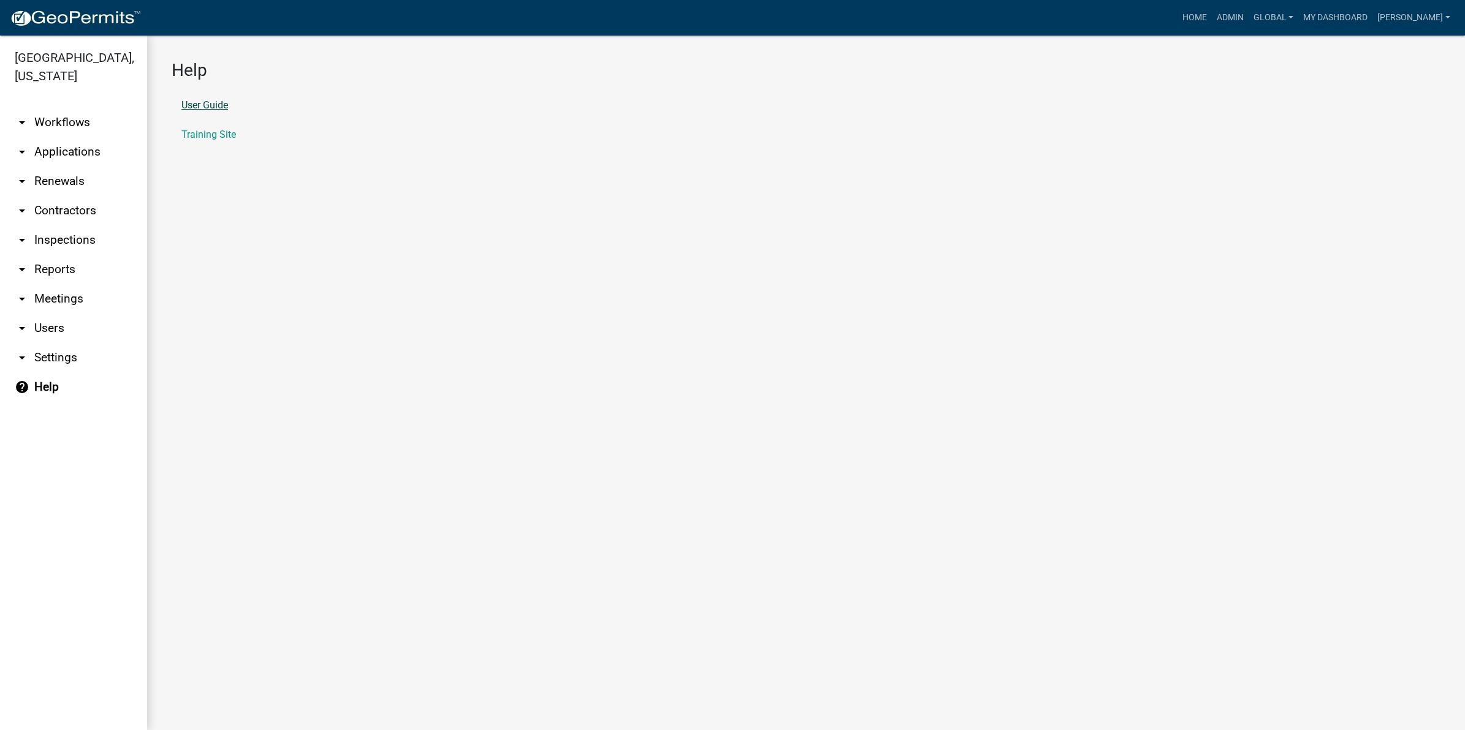
click at [200, 105] on link "User Guide" at bounding box center [204, 106] width 47 height 10
click at [60, 255] on link "arrow_drop_down Reports" at bounding box center [73, 269] width 147 height 29
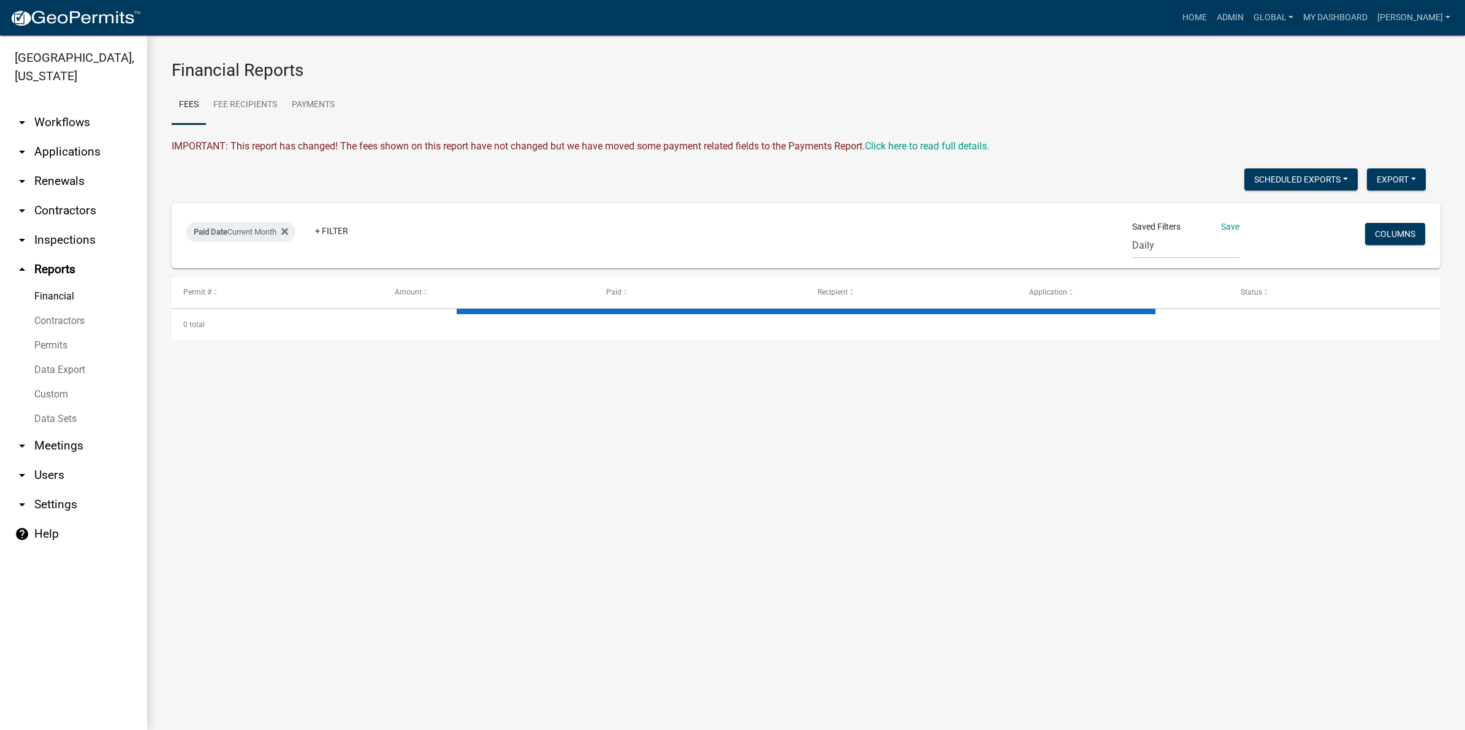
click at [62, 407] on link "Data Sets" at bounding box center [73, 419] width 147 height 25
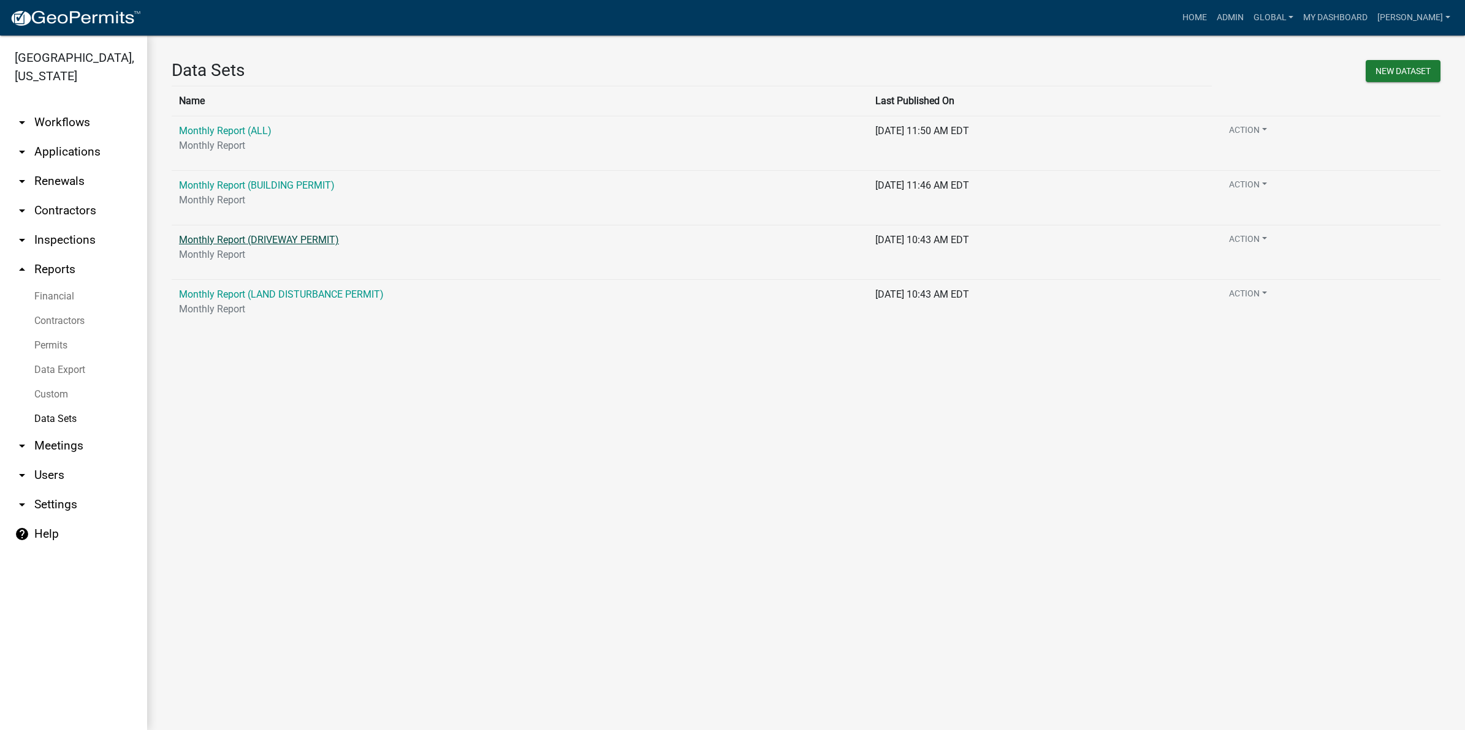
click at [241, 239] on link "Monthly Report (DRIVEWAY PERMIT)" at bounding box center [259, 240] width 160 height 12
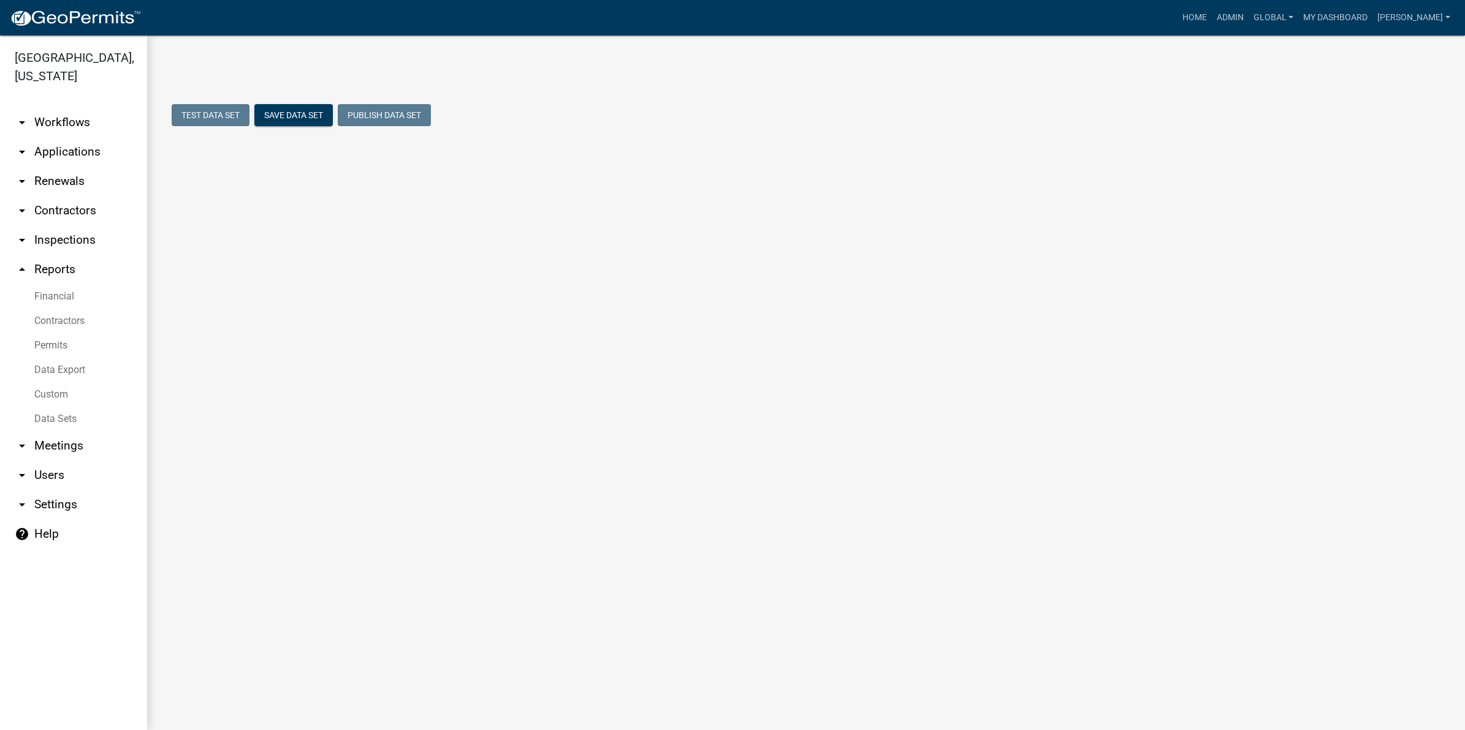
select select "PERMIT NO."
select select "4fba8ce8-0e85-47ae-8fc2-cb58550a7fc4"
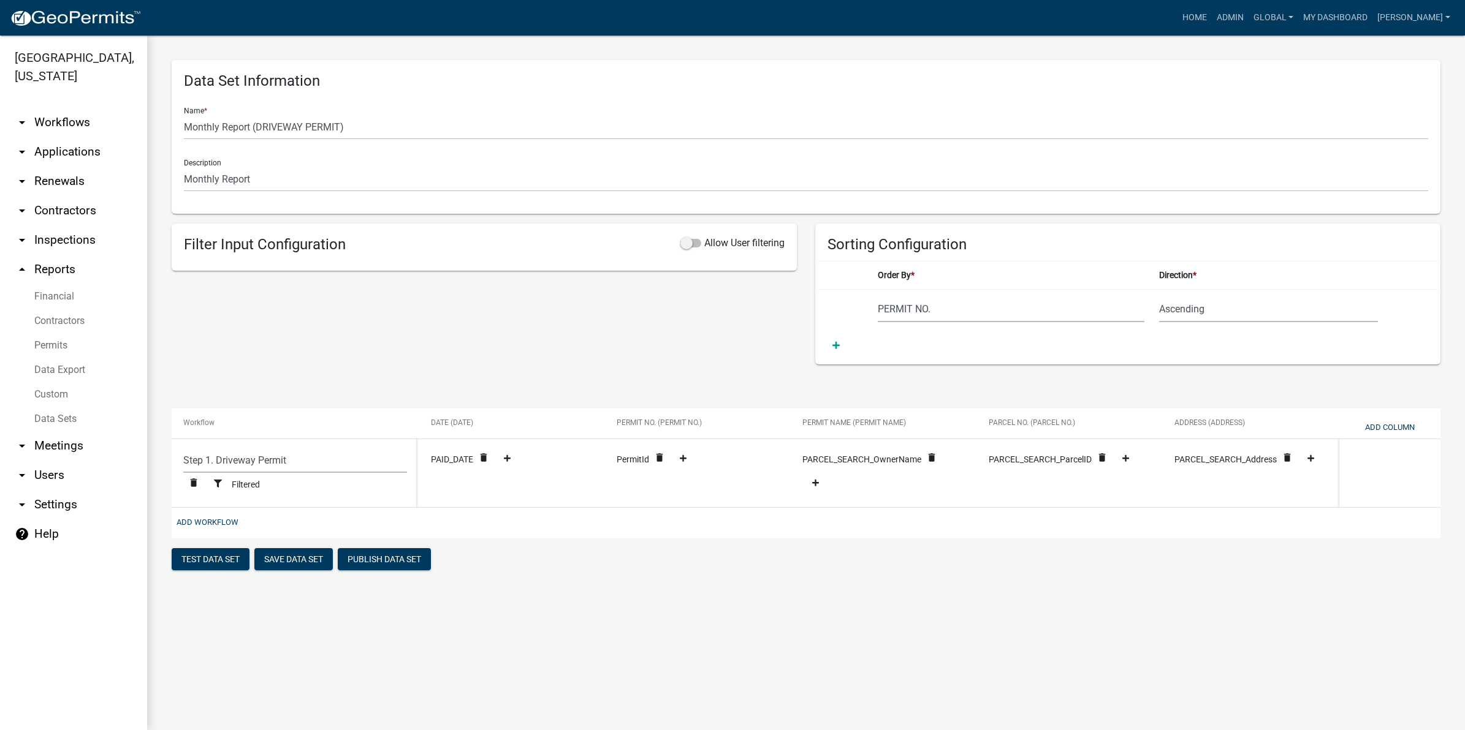
click at [487, 328] on div "Filter Input Configuration Allow User filtering" at bounding box center [483, 294] width 643 height 141
